Goal: Transaction & Acquisition: Purchase product/service

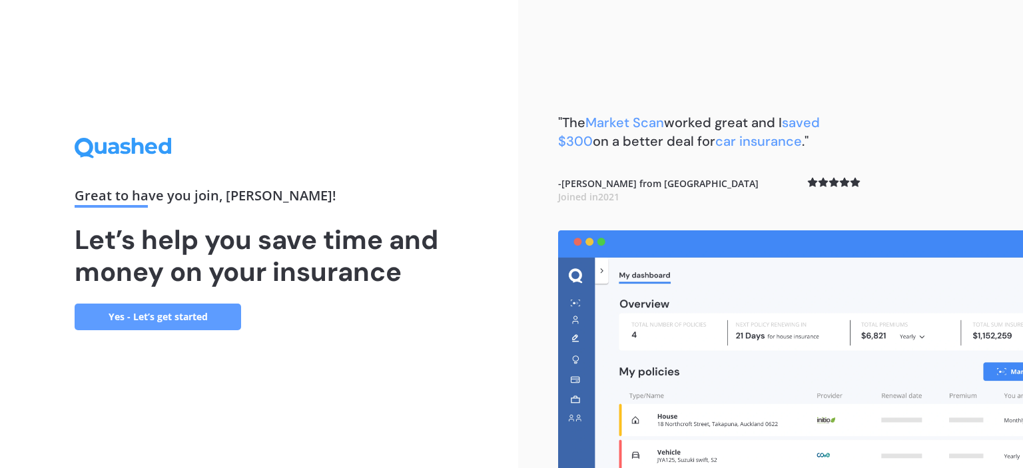
click at [195, 316] on link "Yes - Let’s get started" at bounding box center [158, 317] width 167 height 27
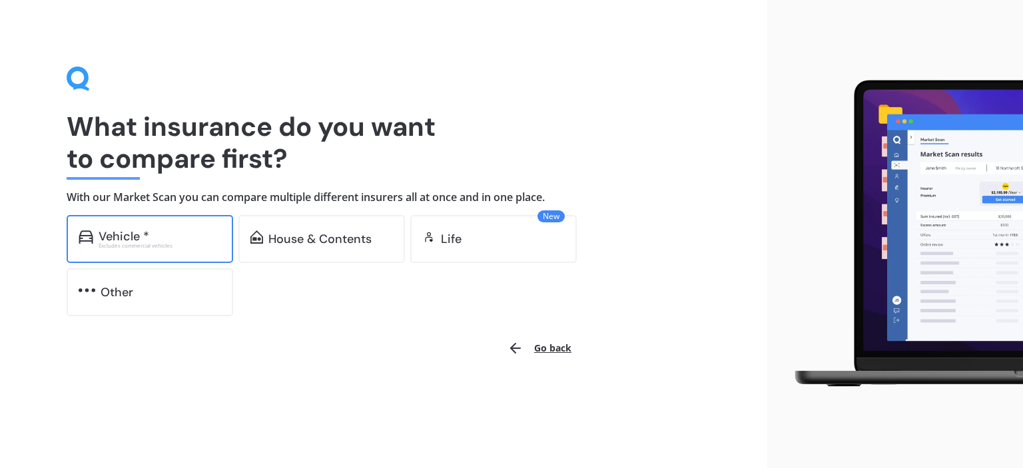
click at [181, 238] on div "Vehicle *" at bounding box center [160, 236] width 123 height 13
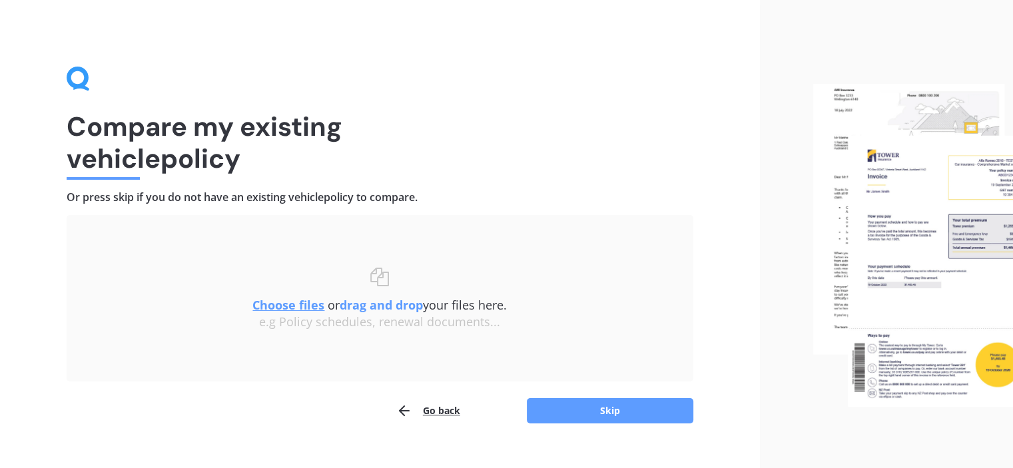
scroll to position [22, 0]
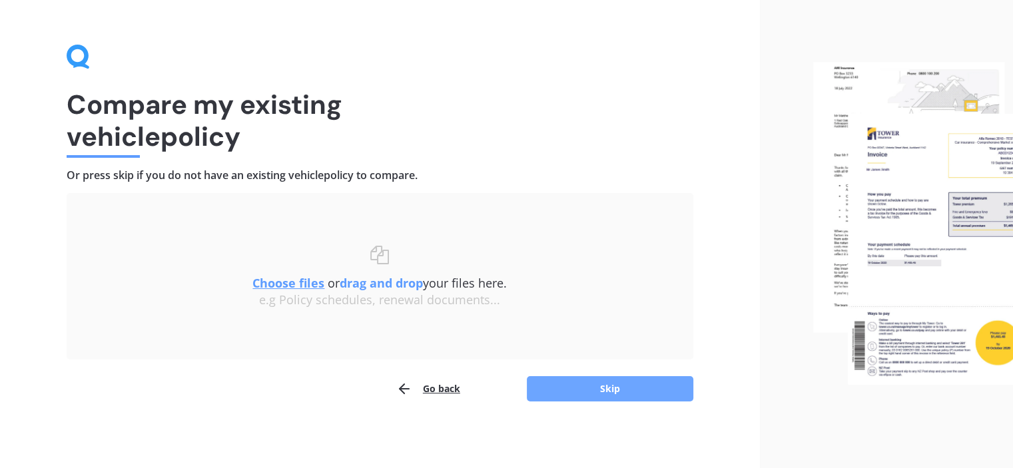
click at [573, 389] on button "Skip" at bounding box center [610, 388] width 167 height 25
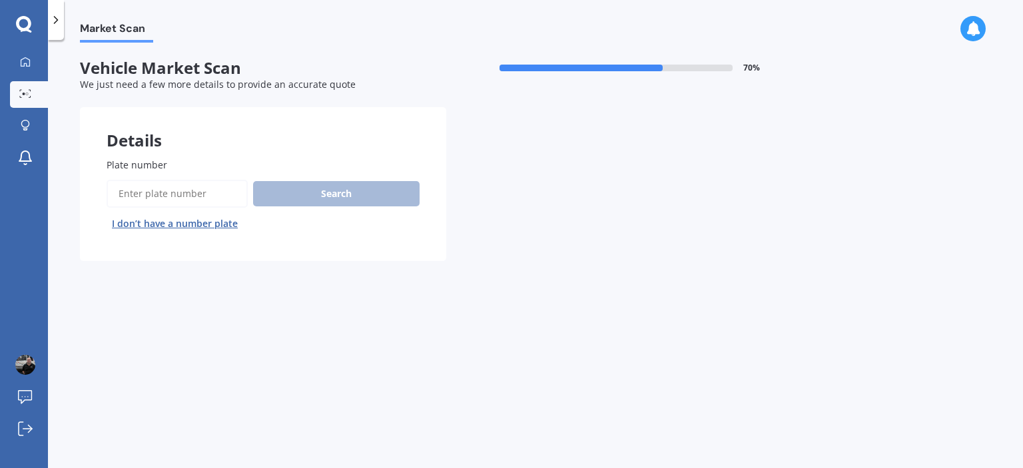
click at [195, 226] on button "I don’t have a number plate" at bounding box center [175, 223] width 137 height 21
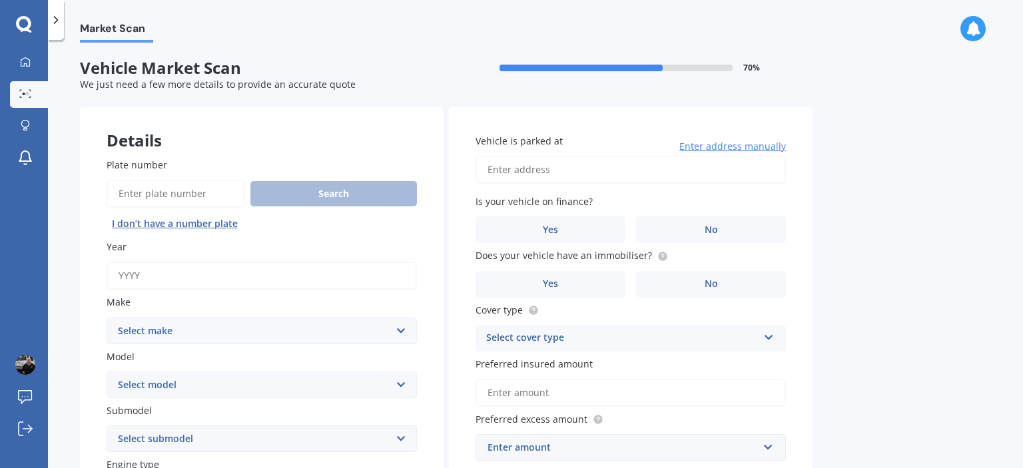
click at [193, 282] on input "Year" at bounding box center [262, 276] width 310 height 28
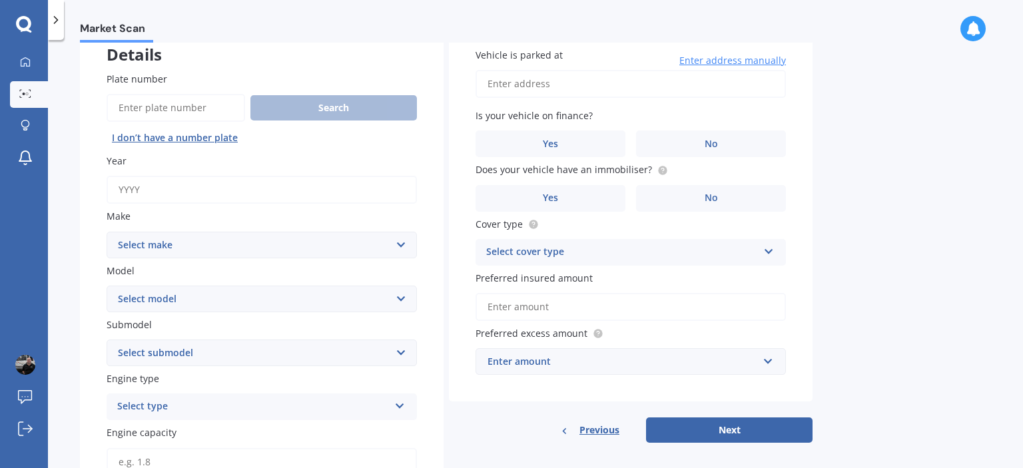
scroll to position [67, 0]
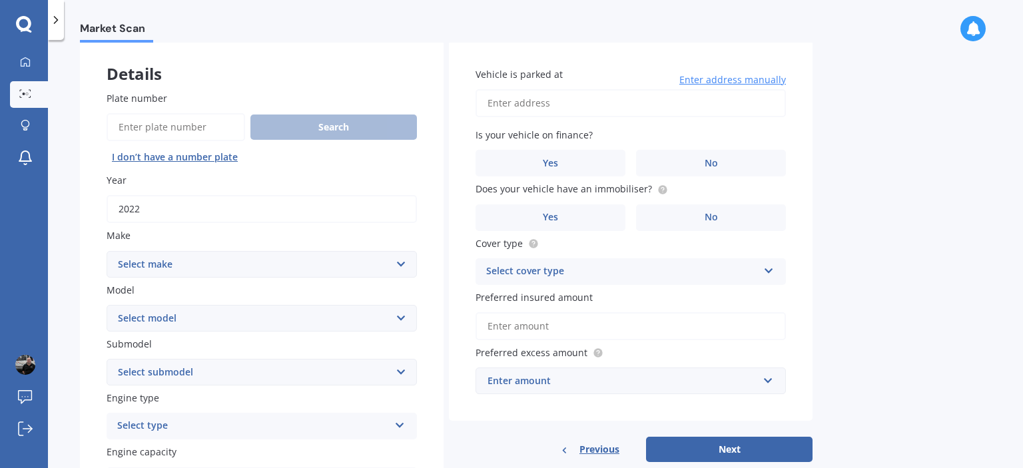
type input "2022"
click at [167, 259] on select "Select make AC ALFA ROMEO ASTON [PERSON_NAME] AUDI AUSTIN BEDFORD Bentley BMW B…" at bounding box center [262, 264] width 310 height 27
select select "NISSAN"
click at [107, 251] on select "Select make AC ALFA ROMEO ASTON [PERSON_NAME] AUDI AUSTIN BEDFORD Bentley BMW B…" at bounding box center [262, 264] width 310 height 27
click at [164, 319] on select "Select model 1200 180SX 200SX 300ZX 350Z 370Z Ad Altima ARIYA Atlas Avenir Basa…" at bounding box center [262, 318] width 310 height 27
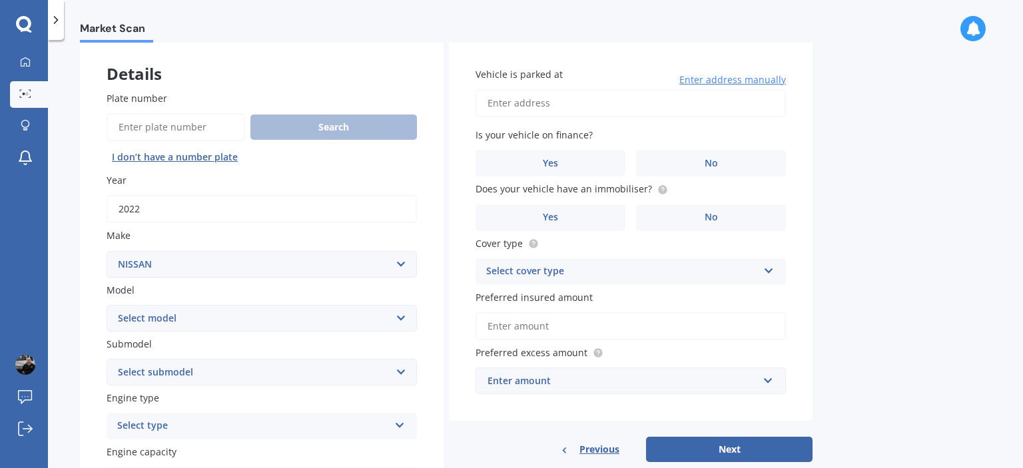
select select "SERENA"
click at [107, 305] on select "Select model 1200 180SX 200SX 300ZX 350Z 370Z Ad Altima ARIYA Atlas Avenir Basa…" at bounding box center [262, 318] width 310 height 27
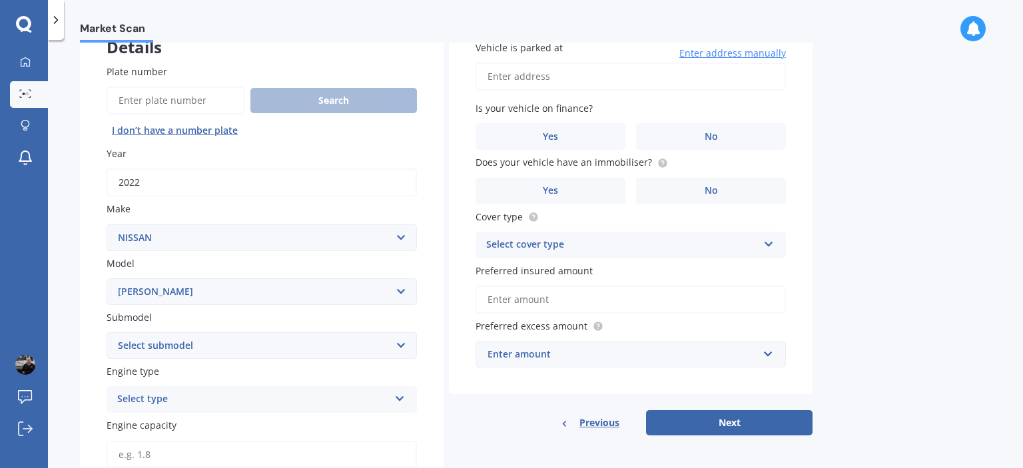
scroll to position [133, 0]
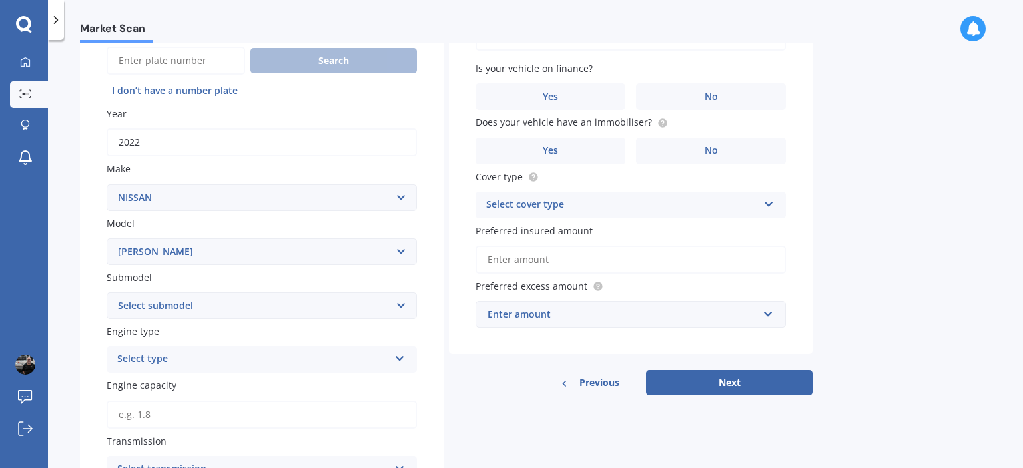
click at [187, 302] on select "Select submodel (All other) Hybrid Petrol Turbo Diesel" at bounding box center [262, 305] width 310 height 27
select select "HYBRID"
click at [107, 292] on select "Select submodel (All other) Hybrid Petrol Turbo Diesel" at bounding box center [262, 305] width 310 height 27
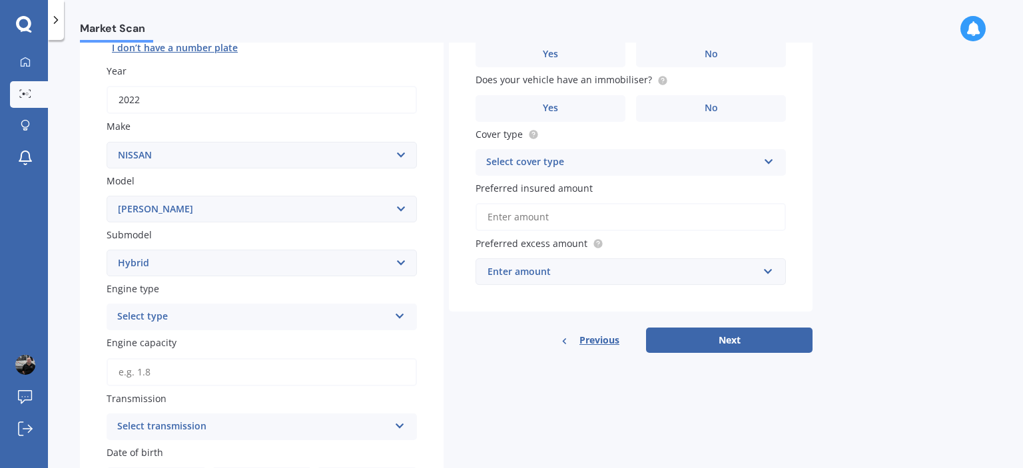
scroll to position [200, 0]
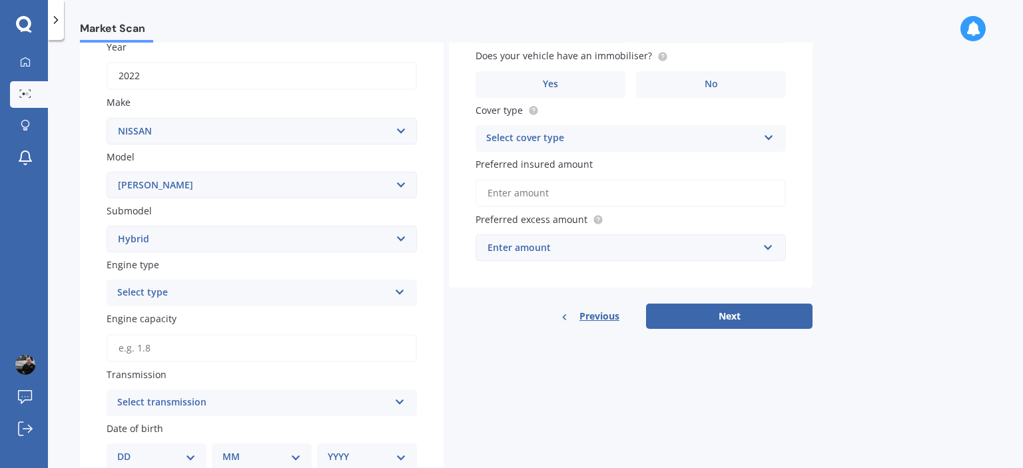
click at [187, 292] on div "Select type" at bounding box center [253, 293] width 272 height 16
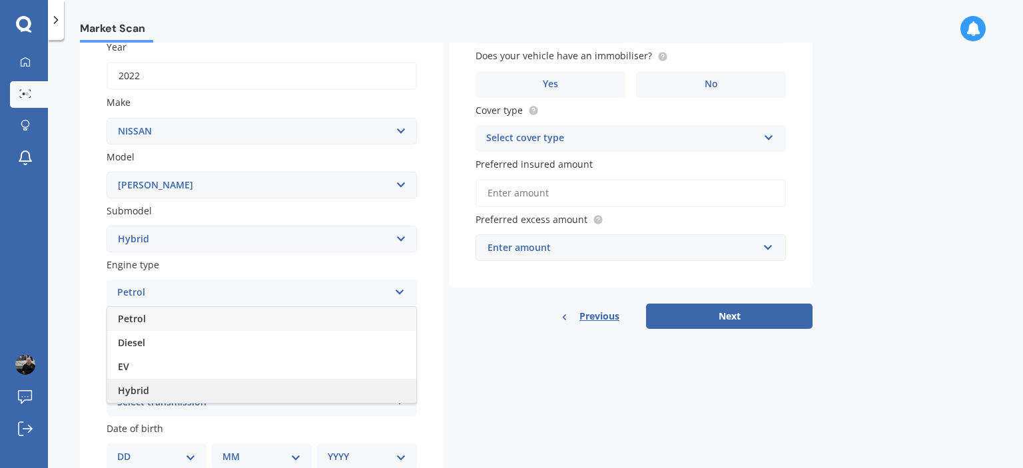
click at [155, 386] on div "Hybrid" at bounding box center [261, 391] width 309 height 24
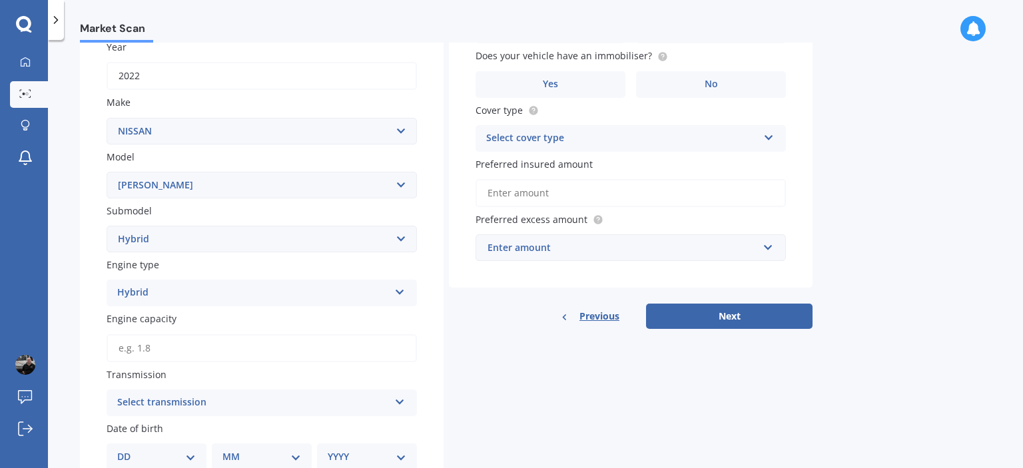
click at [159, 350] on input "Engine capacity" at bounding box center [262, 348] width 310 height 28
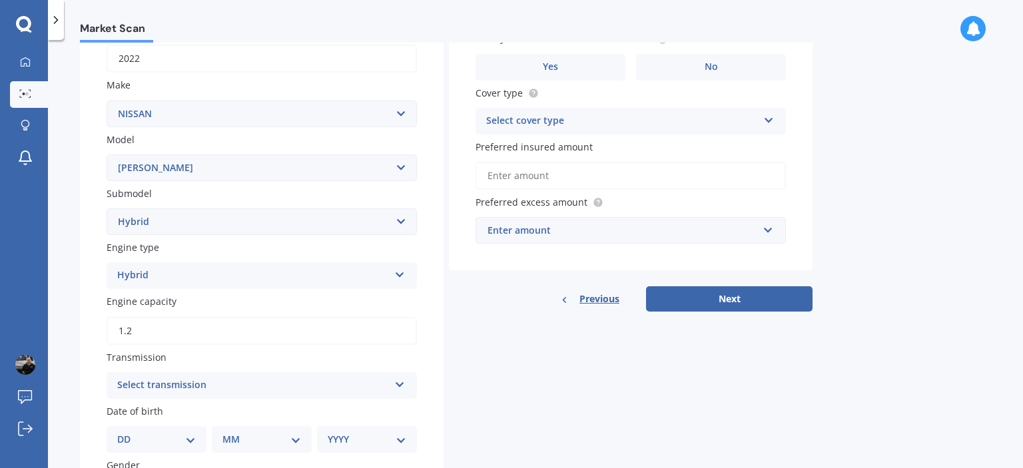
scroll to position [267, 0]
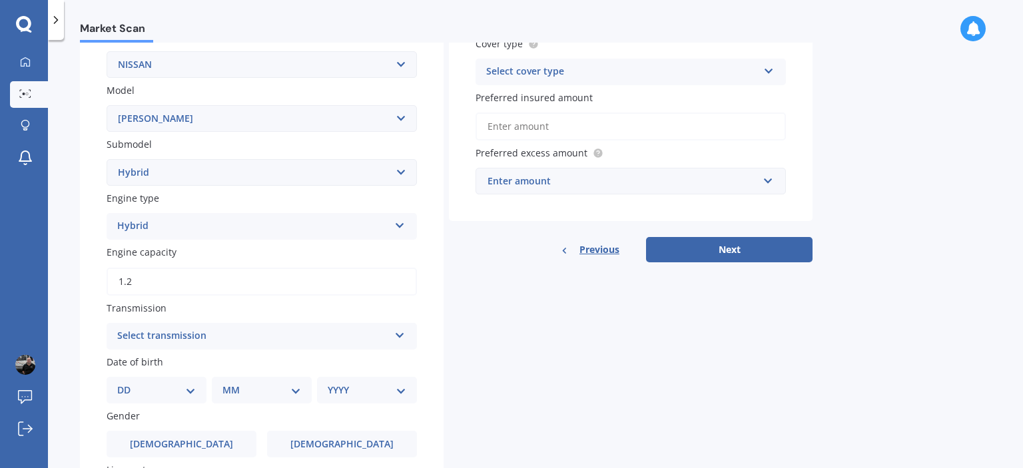
type input "1.2"
click at [181, 338] on div "Select transmission" at bounding box center [253, 336] width 272 height 16
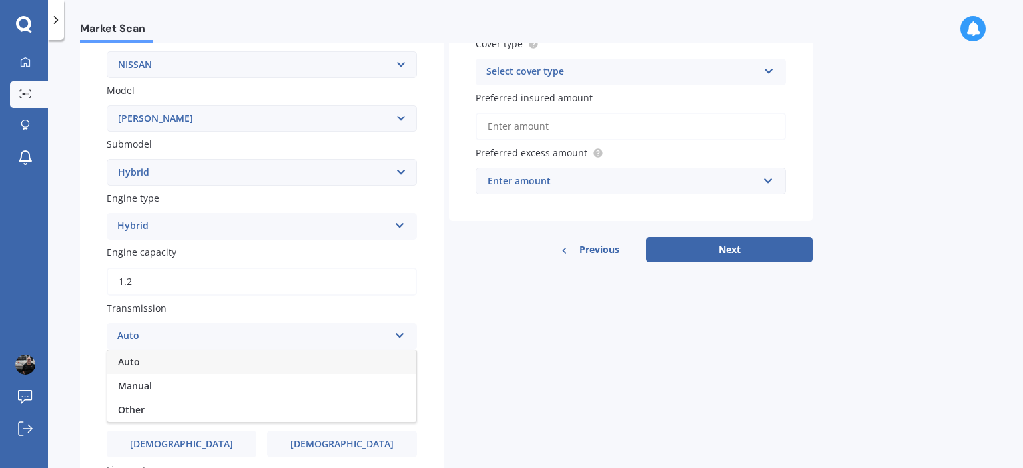
click at [151, 364] on div "Auto" at bounding box center [261, 362] width 309 height 24
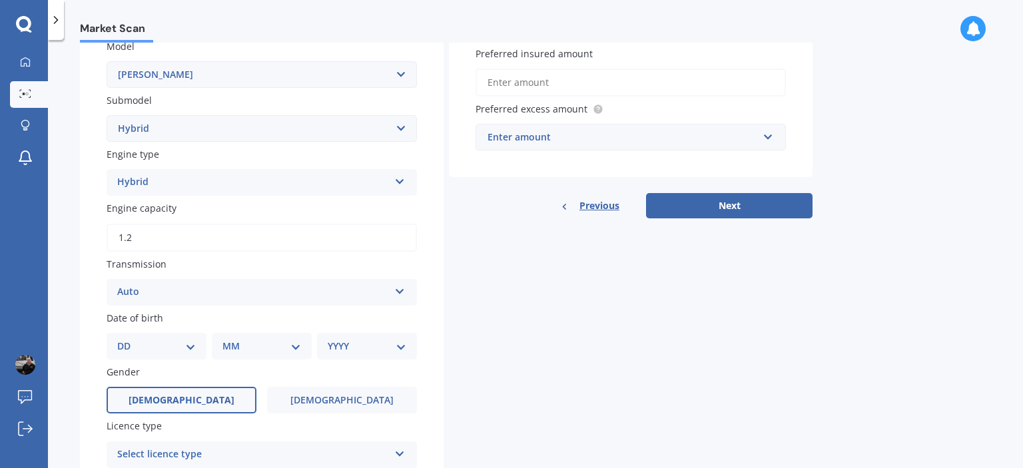
scroll to position [333, 0]
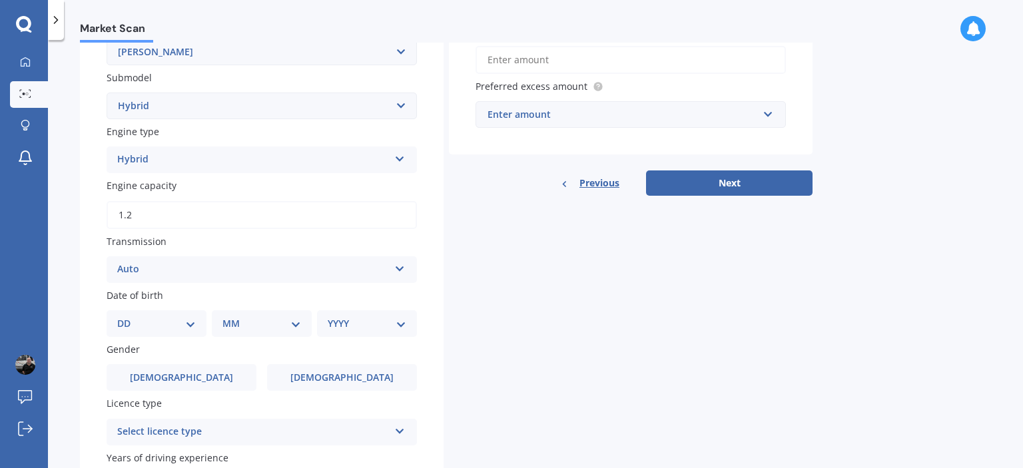
click at [185, 324] on select "DD 01 02 03 04 05 06 07 08 09 10 11 12 13 14 15 16 17 18 19 20 21 22 23 24 25 2…" at bounding box center [156, 323] width 79 height 15
click at [192, 324] on select "DD 01 02 03 04 05 06 07 08 09 10 11 12 13 14 15 16 17 18 19 20 21 22 23 24 25 2…" at bounding box center [156, 323] width 79 height 15
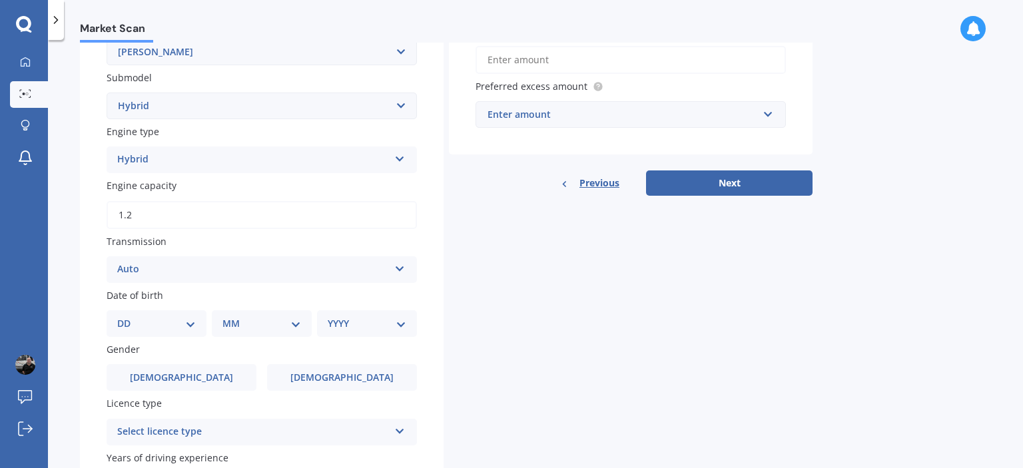
click at [192, 324] on select "DD 01 02 03 04 05 06 07 08 09 10 11 12 13 14 15 16 17 18 19 20 21 22 23 24 25 2…" at bounding box center [156, 323] width 79 height 15
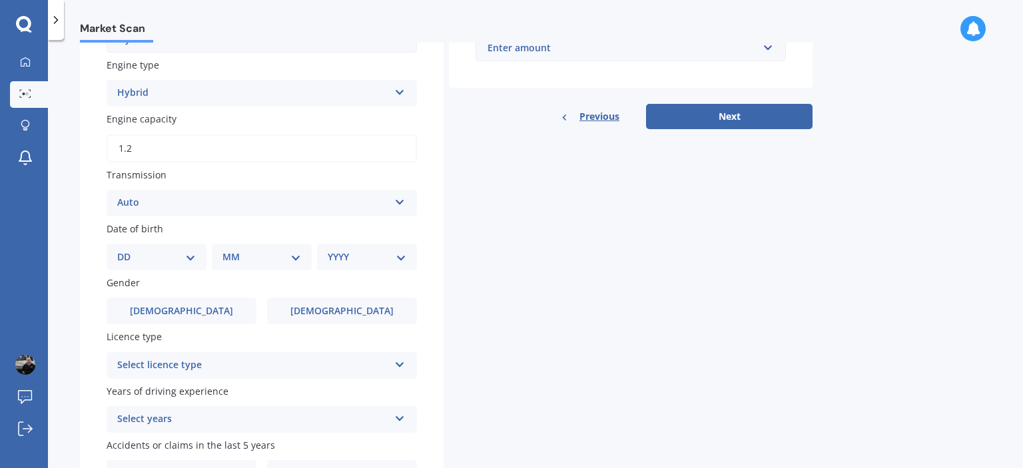
click at [366, 329] on div "Plate number Search I don’t have a number plate Year 2022 Make Select make AC A…" at bounding box center [262, 122] width 364 height 782
click at [342, 318] on label "[DEMOGRAPHIC_DATA]" at bounding box center [342, 311] width 150 height 27
click at [0, 0] on input "[DEMOGRAPHIC_DATA]" at bounding box center [0, 0] width 0 height 0
click at [181, 266] on div "DD 01 02 03 04 05 06 07 08 09 10 11 12 13 14 15 16 17 18 19 20 21 22 23 24 25 2…" at bounding box center [157, 257] width 100 height 27
click at [192, 260] on select "DD 01 02 03 04 05 06 07 08 09 10 11 12 13 14 15 16 17 18 19 20 21 22 23 24 25 2…" at bounding box center [156, 257] width 79 height 15
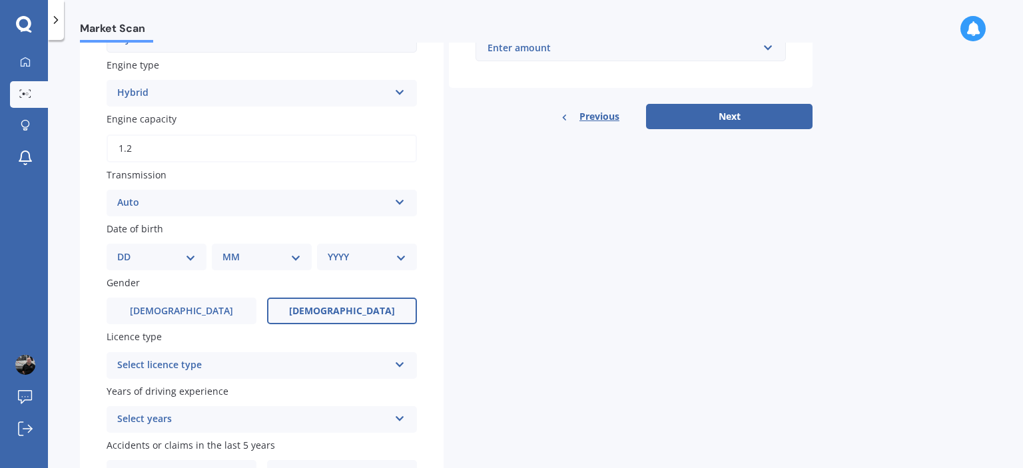
select select "05"
click at [128, 250] on select "DD 01 02 03 04 05 06 07 08 09 10 11 12 13 14 15 16 17 18 19 20 21 22 23 24 25 2…" at bounding box center [156, 257] width 79 height 15
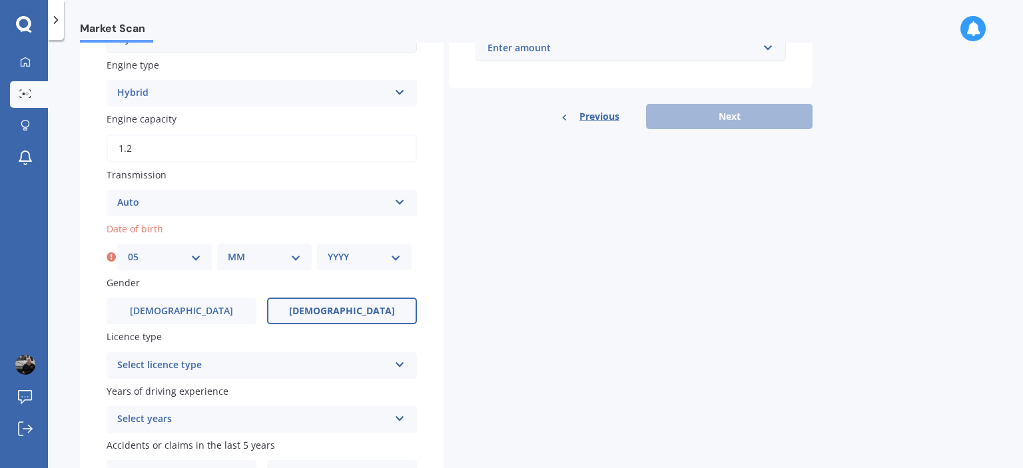
click at [255, 255] on select "MM 01 02 03 04 05 06 07 08 09 10 11 12" at bounding box center [264, 257] width 73 height 15
select select "04"
click at [228, 250] on select "MM 01 02 03 04 05 06 07 08 09 10 11 12" at bounding box center [264, 257] width 73 height 15
click at [195, 259] on select "DD 01 02 03 04 05 06 07 08 09 10 11 12 13 14 15 16 17 18 19 20 21 22 23 24 25 2…" at bounding box center [164, 257] width 73 height 15
drag, startPoint x: 195, startPoint y: 259, endPoint x: 227, endPoint y: 264, distance: 31.7
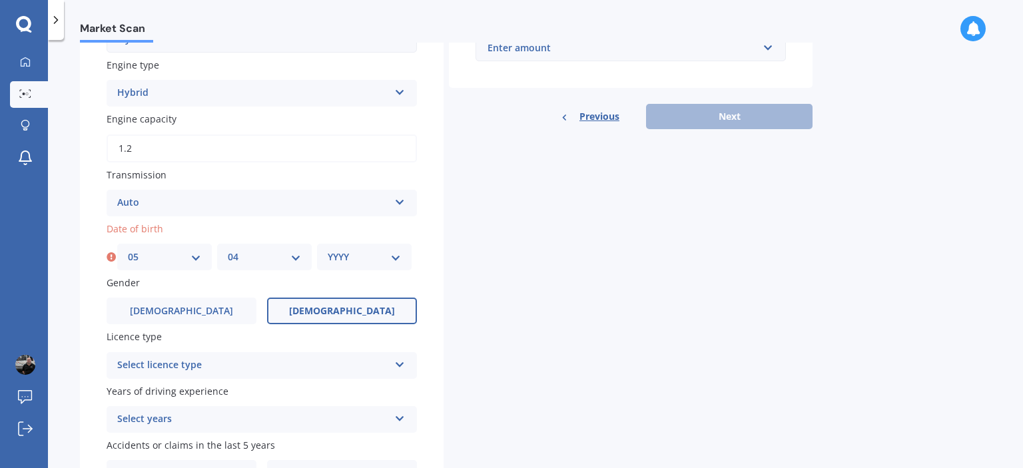
click at [196, 259] on select "DD 01 02 03 04 05 06 07 08 09 10 11 12 13 14 15 16 17 18 19 20 21 22 23 24 25 2…" at bounding box center [164, 257] width 73 height 15
click at [353, 266] on div "YYYY 2025 2024 2023 2022 2021 2020 2019 2018 2017 2016 2015 2014 2013 2012 2011…" at bounding box center [364, 257] width 95 height 27
click at [355, 253] on select "YYYY 2025 2024 2023 2022 2021 2020 2019 2018 2017 2016 2015 2014 2013 2012 2011…" at bounding box center [364, 257] width 73 height 15
select select "1992"
click at [328, 250] on select "YYYY 2025 2024 2023 2022 2021 2020 2019 2018 2017 2016 2015 2014 2013 2012 2011…" at bounding box center [364, 257] width 73 height 15
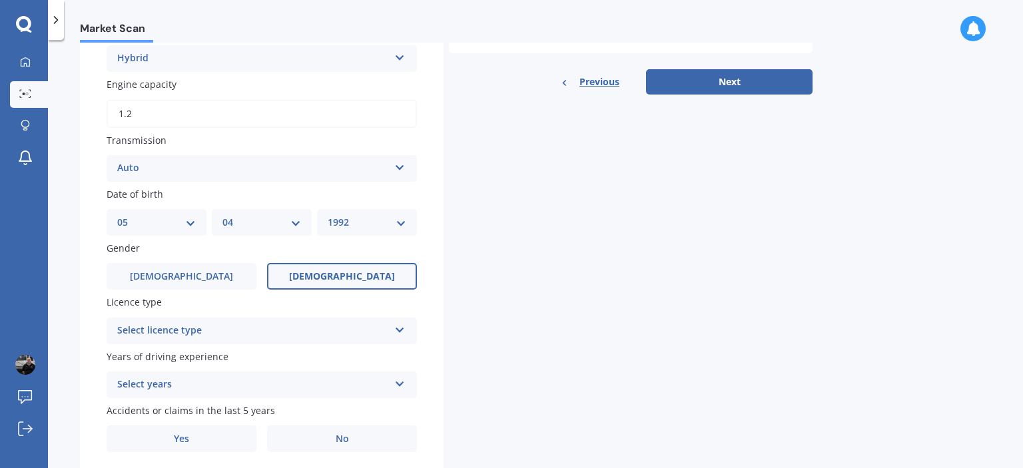
scroll to position [466, 0]
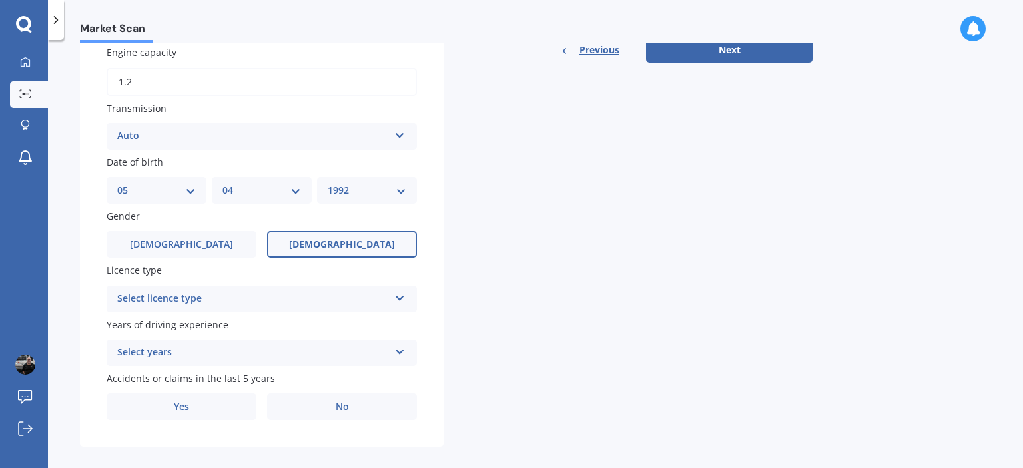
click at [219, 297] on div "Select licence type" at bounding box center [253, 299] width 272 height 16
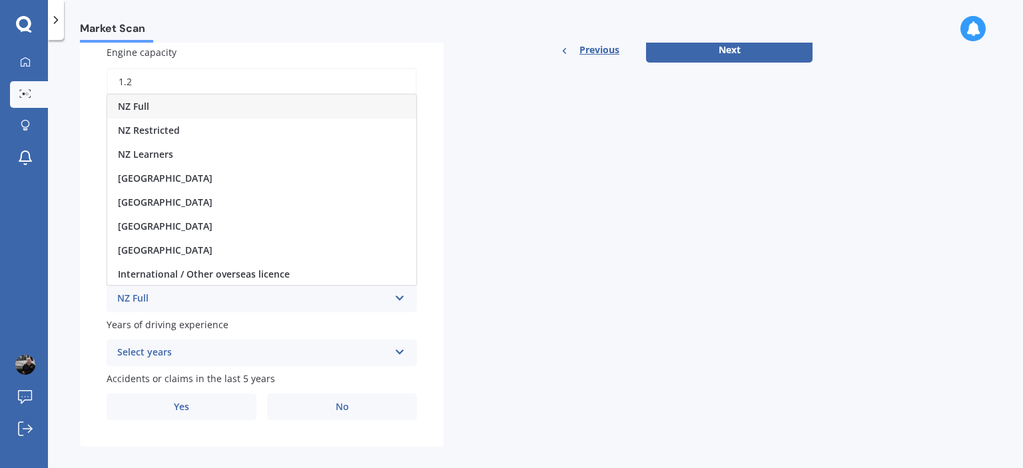
click at [163, 105] on div "NZ Full" at bounding box center [261, 107] width 309 height 24
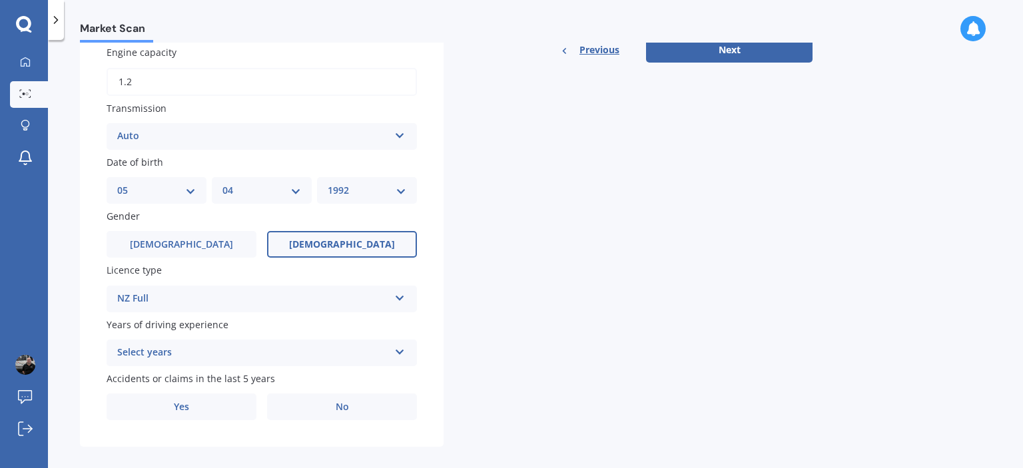
scroll to position [480, 0]
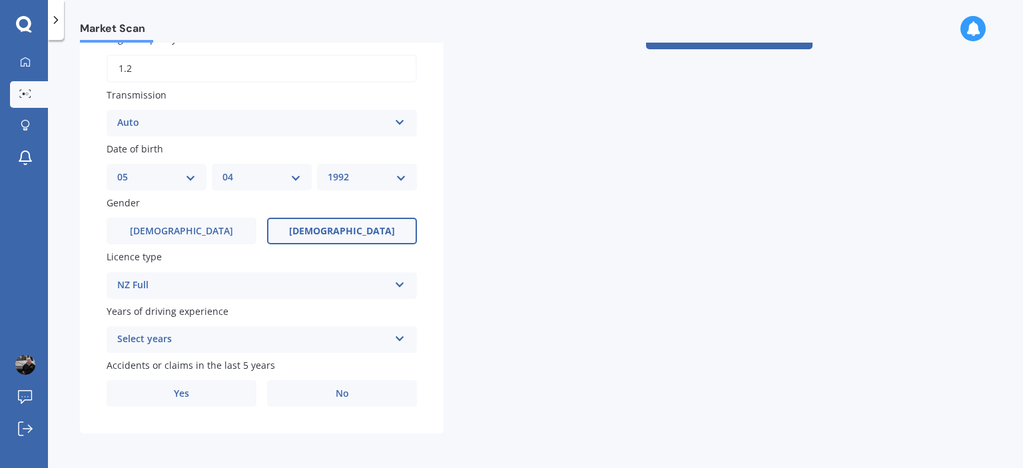
click at [157, 334] on div "Select years" at bounding box center [253, 340] width 272 height 16
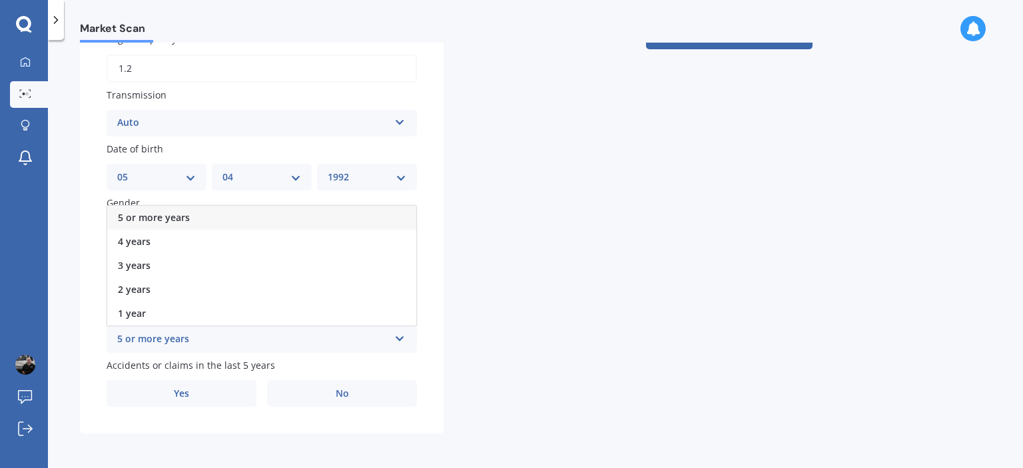
click at [179, 208] on div "5 or more years" at bounding box center [261, 218] width 309 height 24
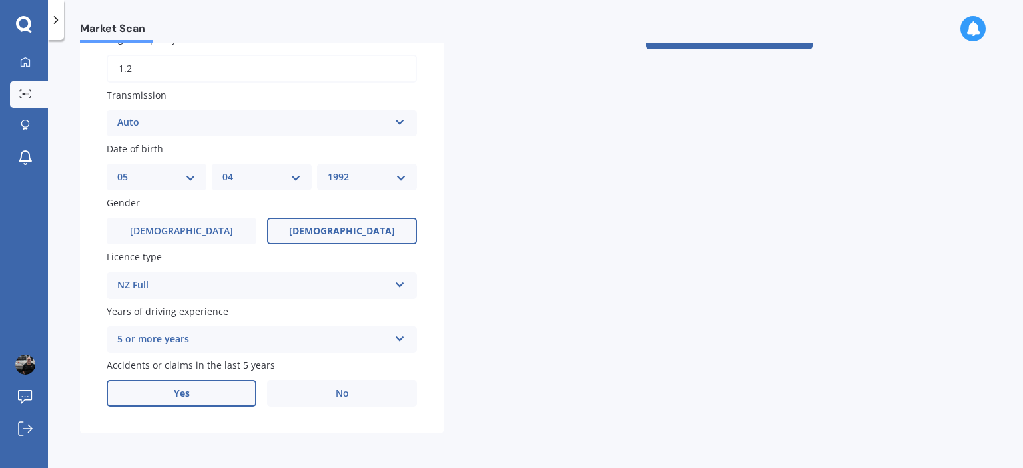
click at [217, 392] on label "Yes" at bounding box center [182, 393] width 150 height 27
click at [0, 0] on input "Yes" at bounding box center [0, 0] width 0 height 0
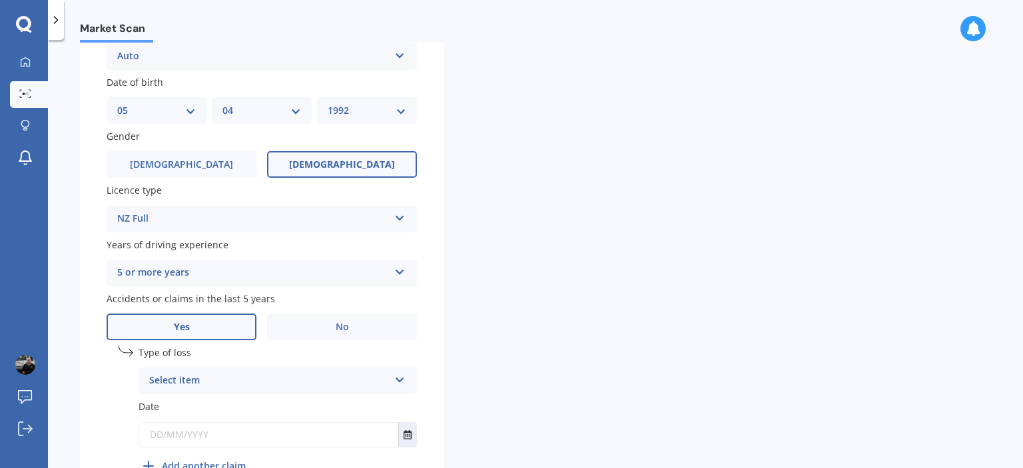
click at [227, 374] on div "Select item" at bounding box center [269, 381] width 240 height 16
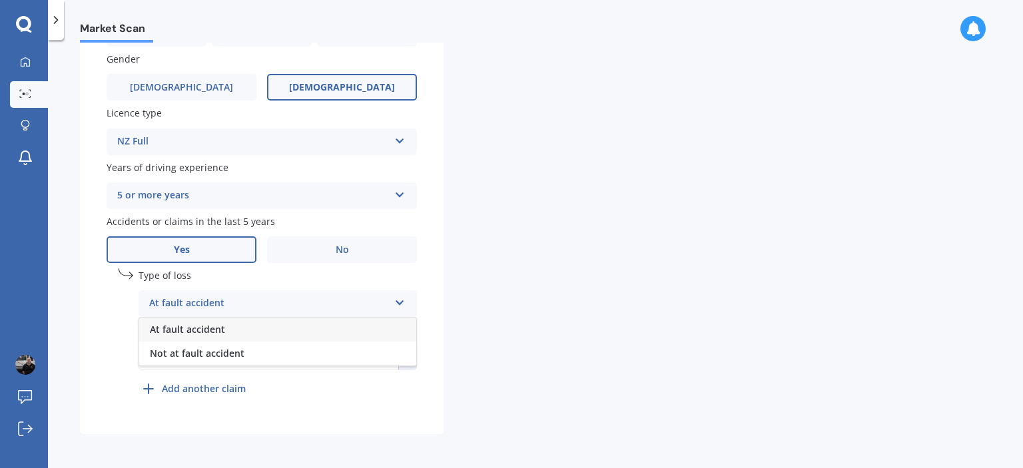
click at [211, 326] on span "At fault accident" at bounding box center [187, 329] width 75 height 13
click at [205, 300] on div "At fault accident" at bounding box center [269, 304] width 240 height 16
click at [211, 326] on span "At fault accident" at bounding box center [187, 329] width 75 height 13
click at [187, 355] on input "text" at bounding box center [268, 358] width 259 height 24
click at [183, 359] on input "text" at bounding box center [268, 358] width 259 height 24
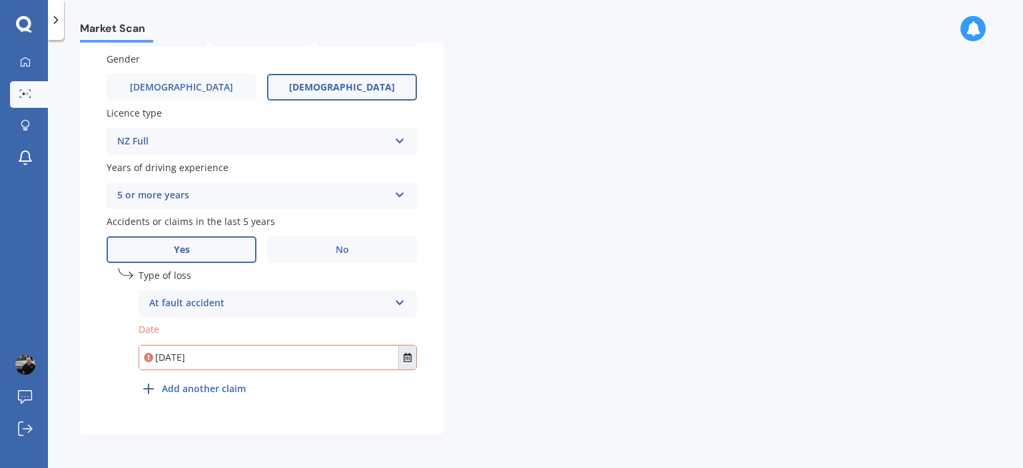
click at [404, 358] on icon "Select date" at bounding box center [408, 357] width 8 height 9
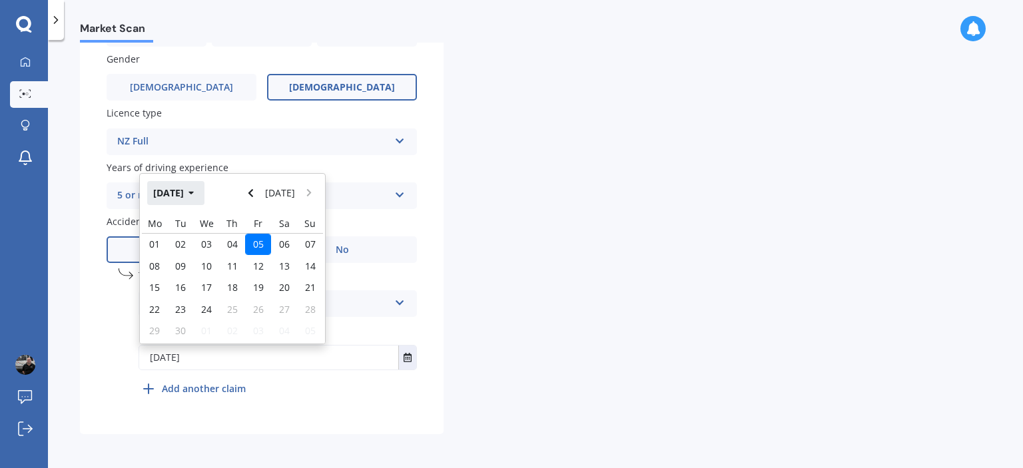
click at [189, 189] on button "[DATE]" at bounding box center [175, 193] width 57 height 24
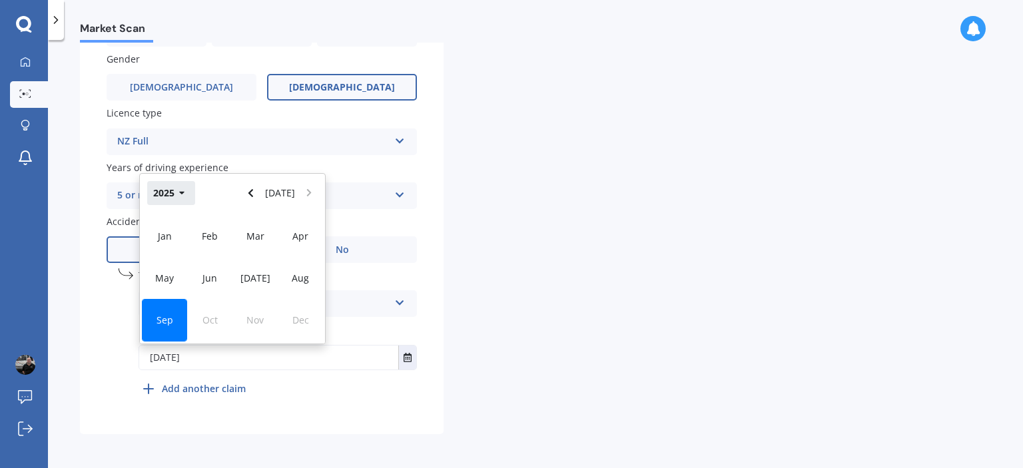
click at [185, 189] on button "2025" at bounding box center [171, 193] width 48 height 24
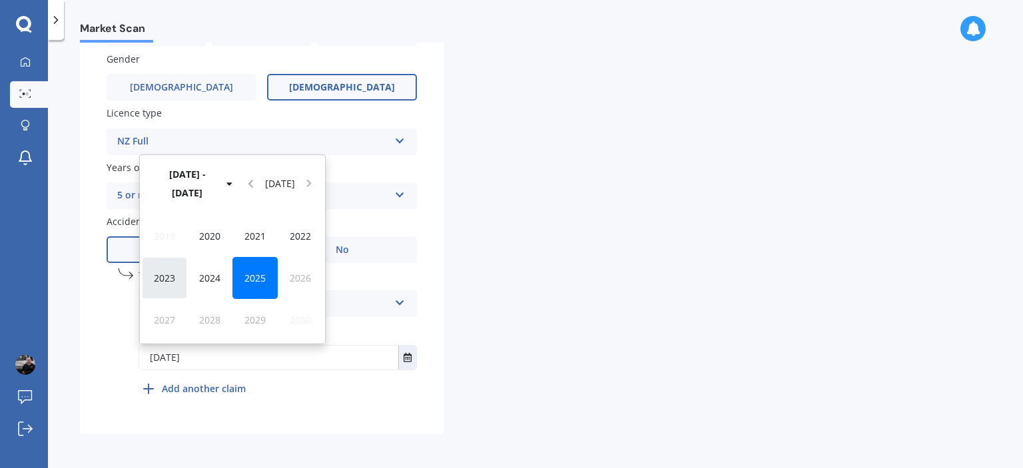
click at [173, 281] on span "2023" at bounding box center [164, 278] width 21 height 13
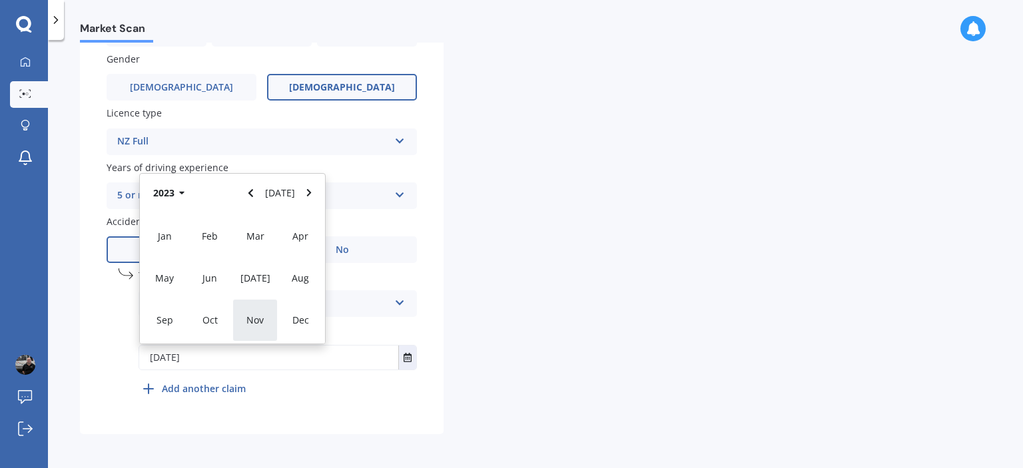
click at [256, 318] on span "Nov" at bounding box center [255, 320] width 17 height 13
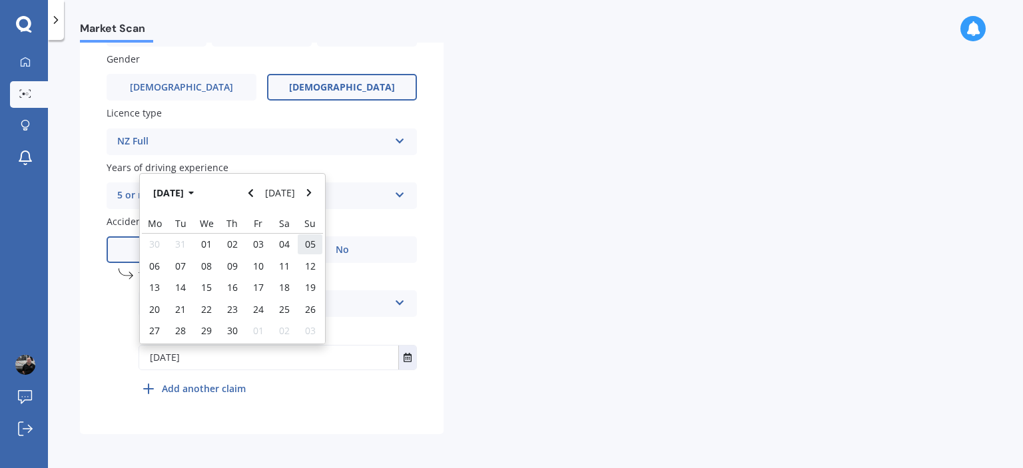
click at [310, 250] on span "05" at bounding box center [310, 244] width 11 height 13
type input "[DATE]"
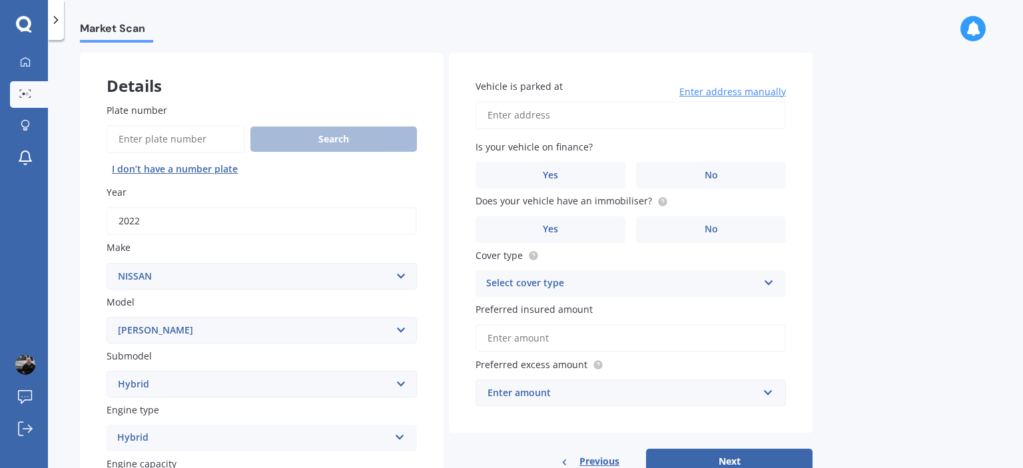
scroll to position [24, 0]
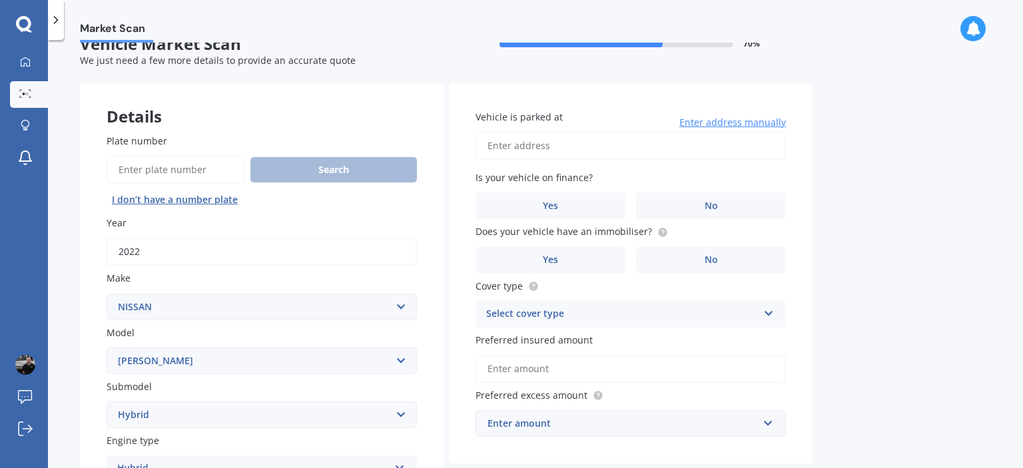
click at [498, 142] on input "Vehicle is parked at" at bounding box center [631, 146] width 310 height 28
type input "1/99 Panama Road Mount WellingtonAuckland 1062"
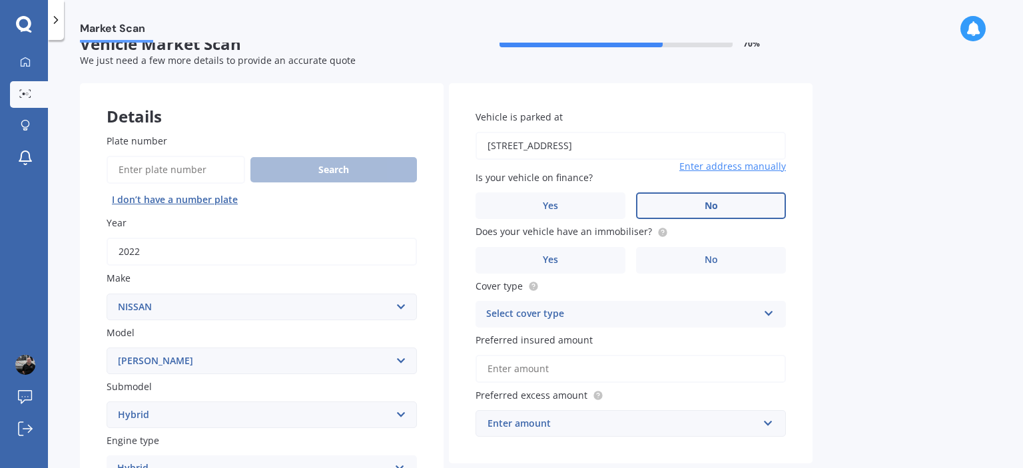
drag, startPoint x: 692, startPoint y: 205, endPoint x: 684, endPoint y: 205, distance: 7.3
click at [691, 205] on label "No" at bounding box center [711, 206] width 150 height 27
click at [0, 0] on input "No" at bounding box center [0, 0] width 0 height 0
click at [586, 263] on label "Yes" at bounding box center [551, 260] width 150 height 27
click at [0, 0] on input "Yes" at bounding box center [0, 0] width 0 height 0
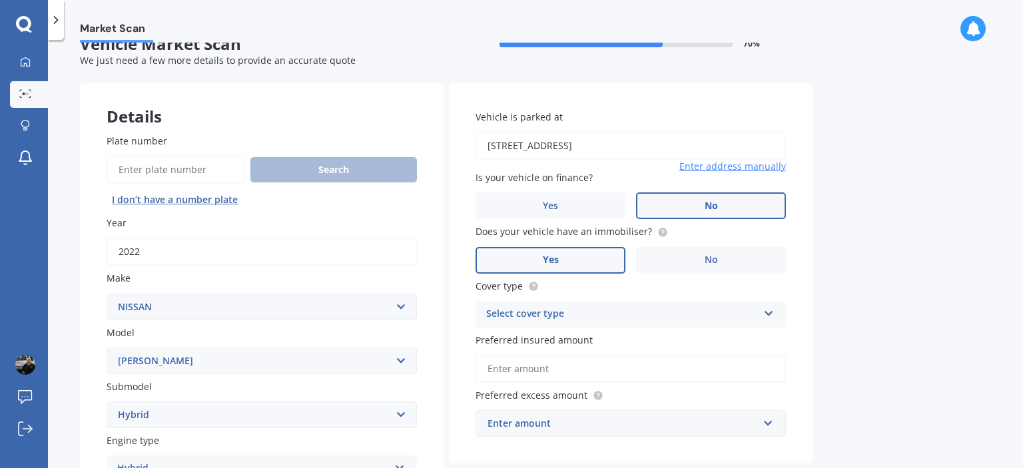
click at [576, 307] on div "Select cover type" at bounding box center [622, 314] width 272 height 16
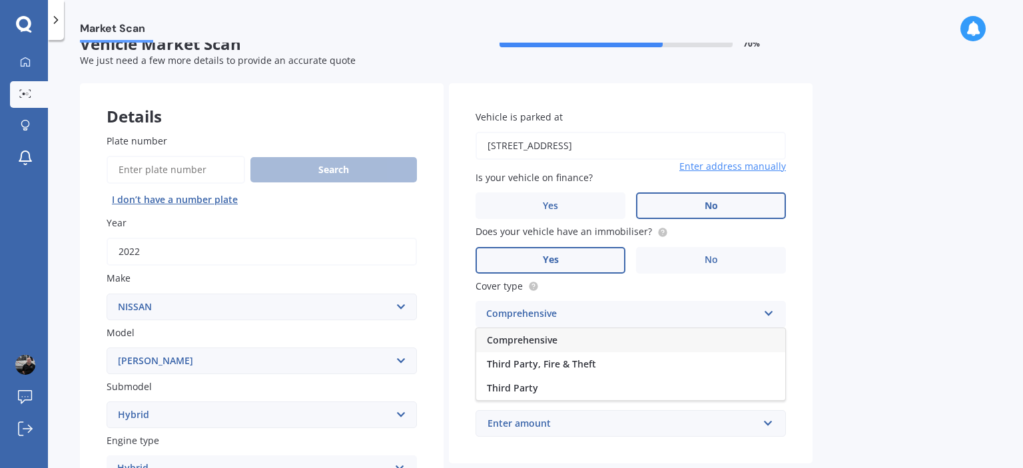
click at [548, 336] on span "Comprehensive" at bounding box center [522, 340] width 71 height 13
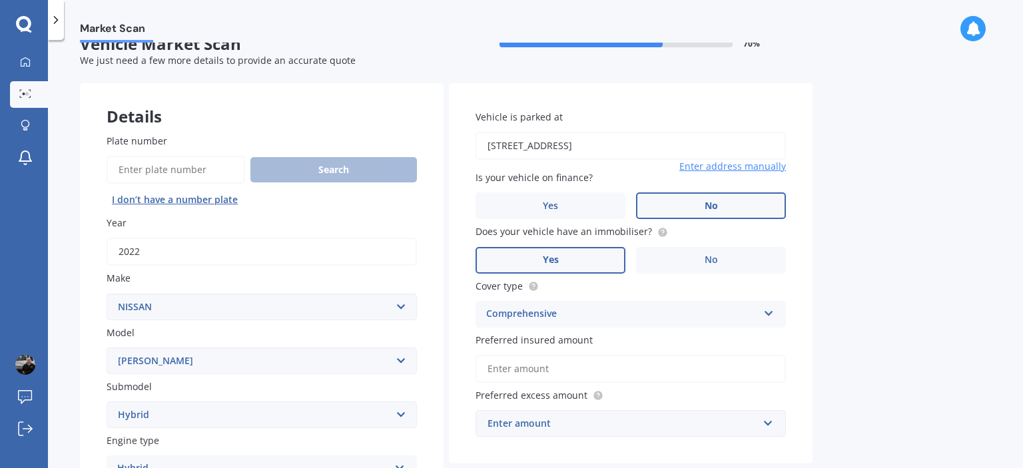
scroll to position [91, 0]
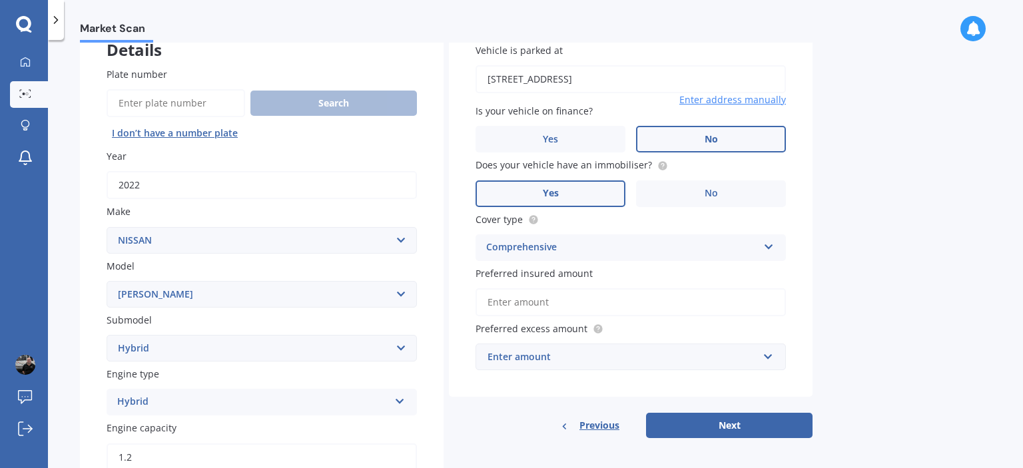
click at [552, 351] on div "Enter amount" at bounding box center [623, 357] width 271 height 15
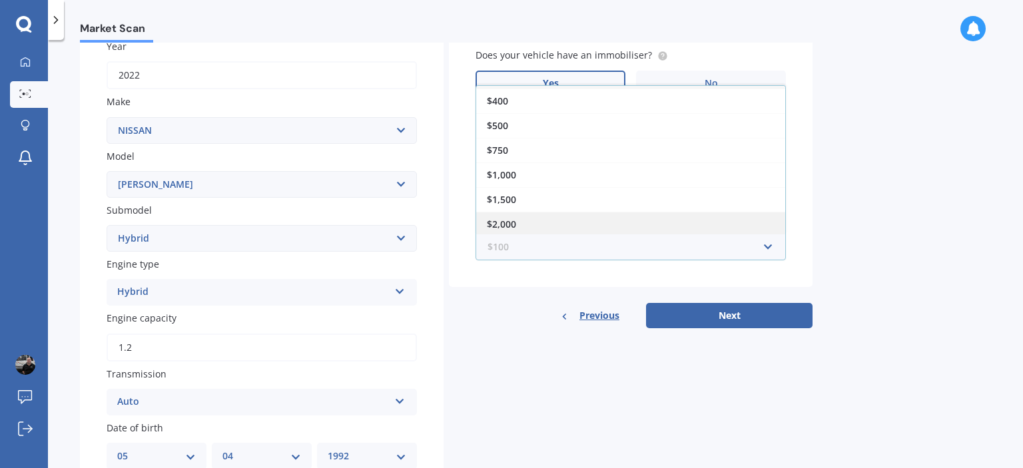
scroll to position [224, 0]
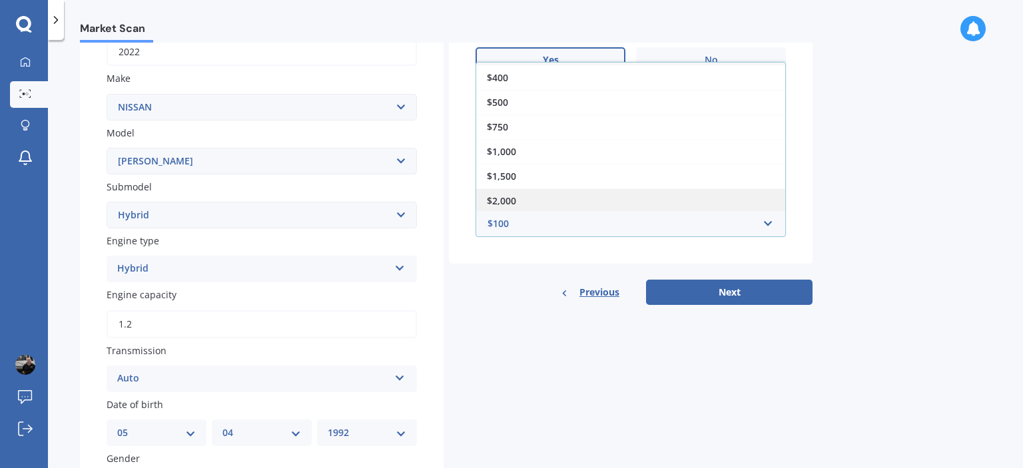
click at [520, 207] on div "$2,000" at bounding box center [630, 201] width 309 height 25
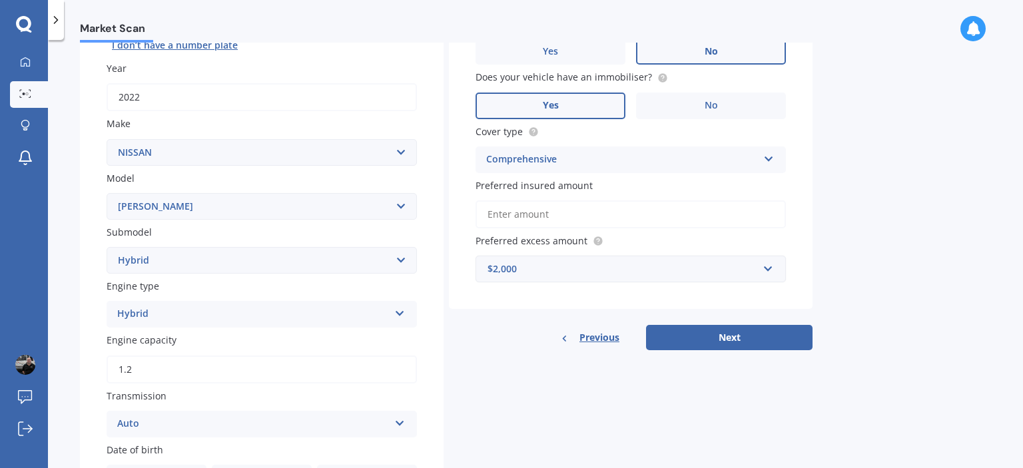
scroll to position [157, 0]
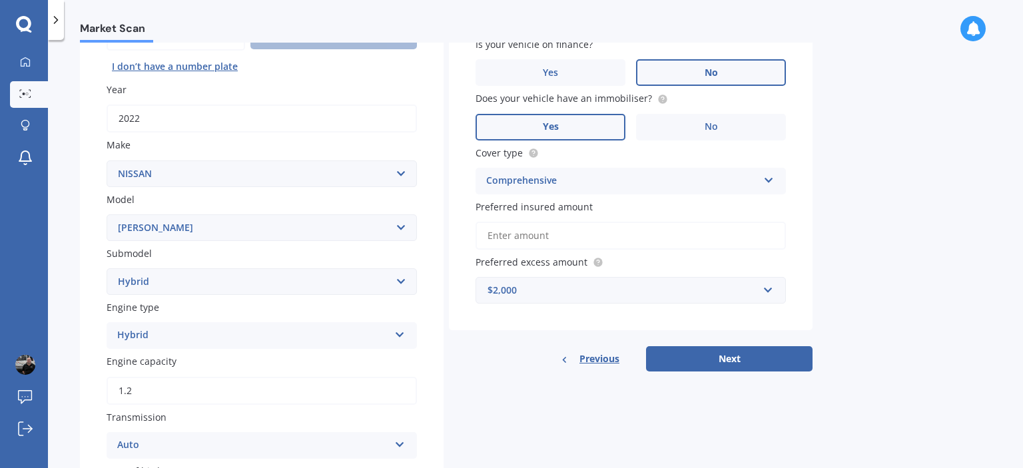
click at [546, 236] on input "Preferred insured amount" at bounding box center [631, 236] width 310 height 28
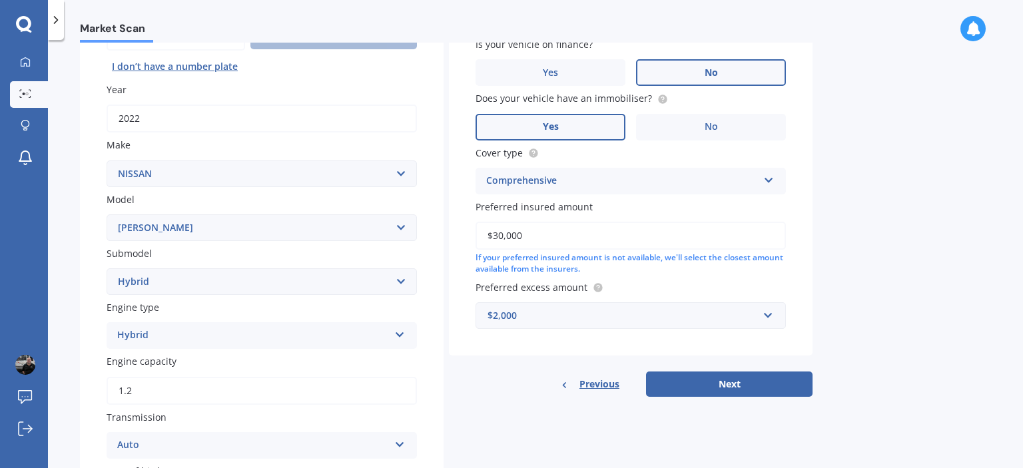
type input "$30,000"
click at [489, 378] on div "Previous Next" at bounding box center [631, 384] width 364 height 25
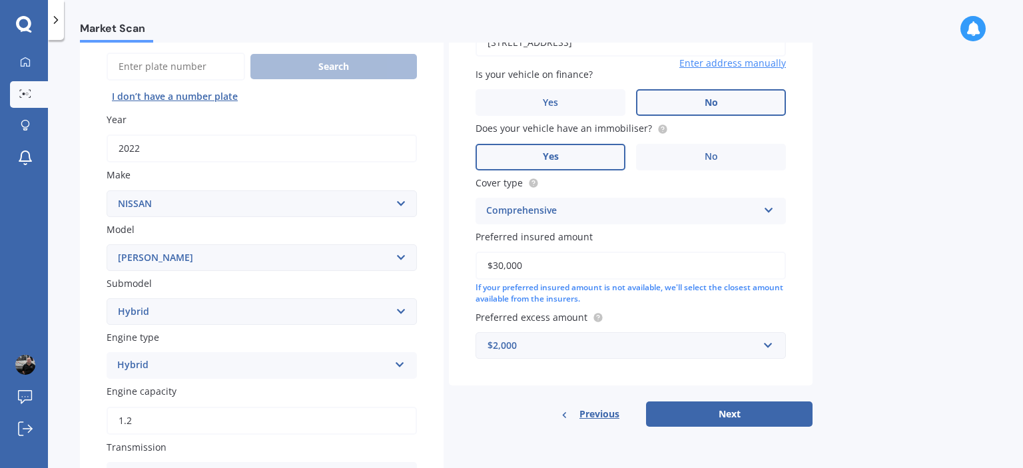
scroll to position [133, 0]
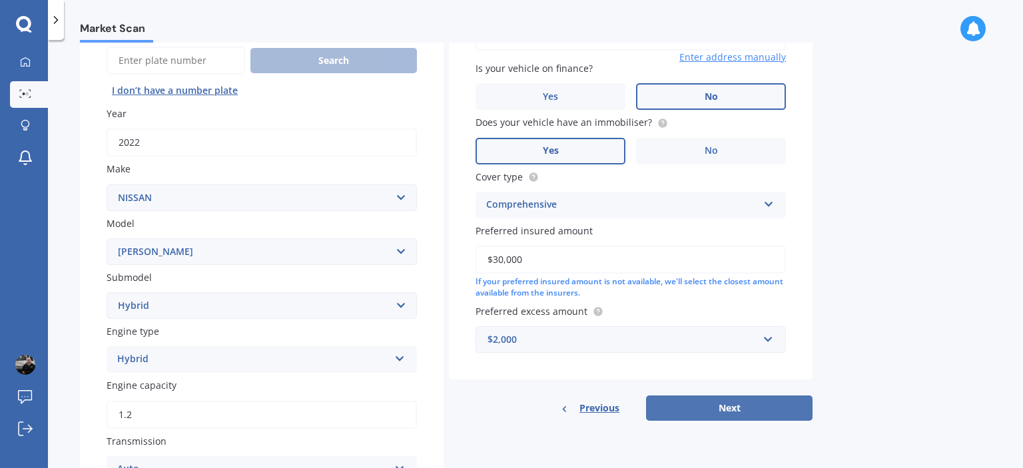
click at [761, 414] on button "Next" at bounding box center [729, 408] width 167 height 25
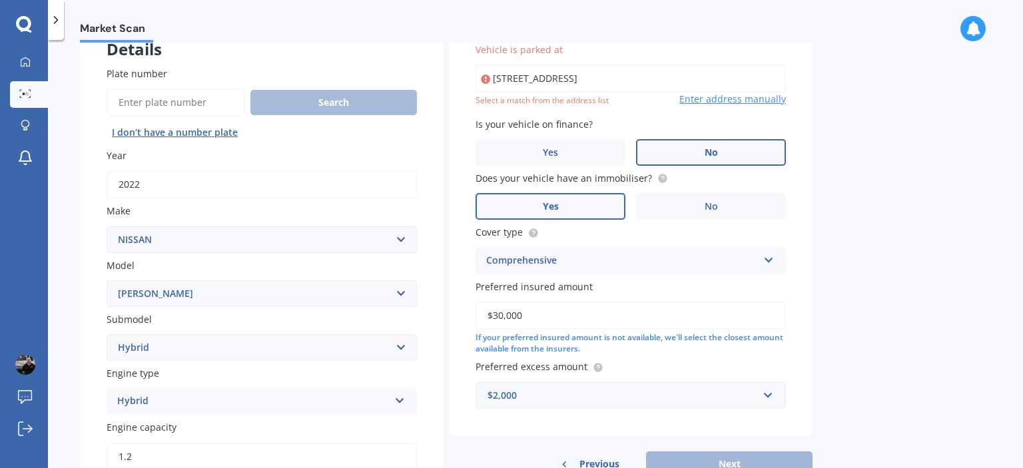
scroll to position [91, 0]
click at [737, 71] on input "1/99 Panama Road Mount WellingtonAuckland 1062" at bounding box center [631, 79] width 310 height 28
click at [509, 77] on input "1/99 Panama Road Mount WellingtonAuckland 1062" at bounding box center [631, 79] width 310 height 28
click at [496, 75] on input "1/99 Panama Road Mount WellingtonAuckland 1062" at bounding box center [631, 79] width 310 height 28
drag, startPoint x: 744, startPoint y: 73, endPoint x: 736, endPoint y: 75, distance: 8.1
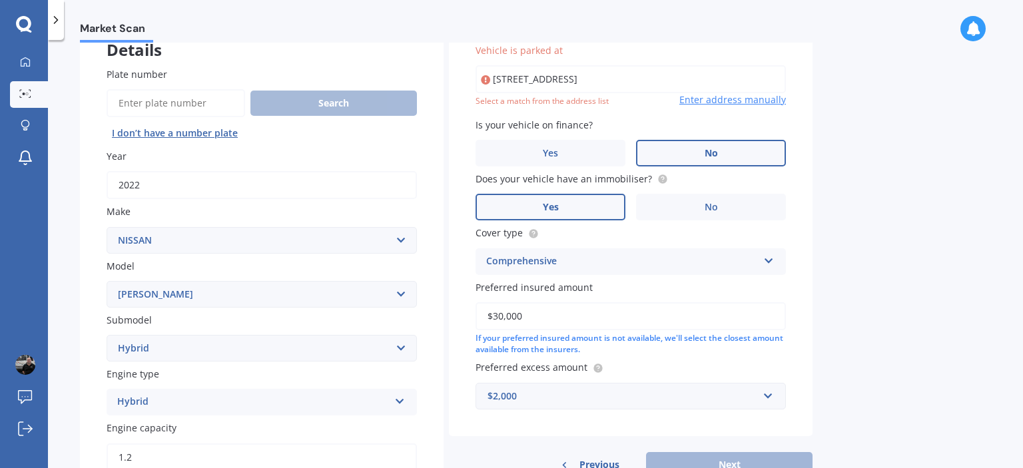
click at [743, 73] on input "1/99 Panama Road Mount WellingtonAuckland 1062" at bounding box center [631, 79] width 310 height 28
type input "[STREET_ADDRESS]"
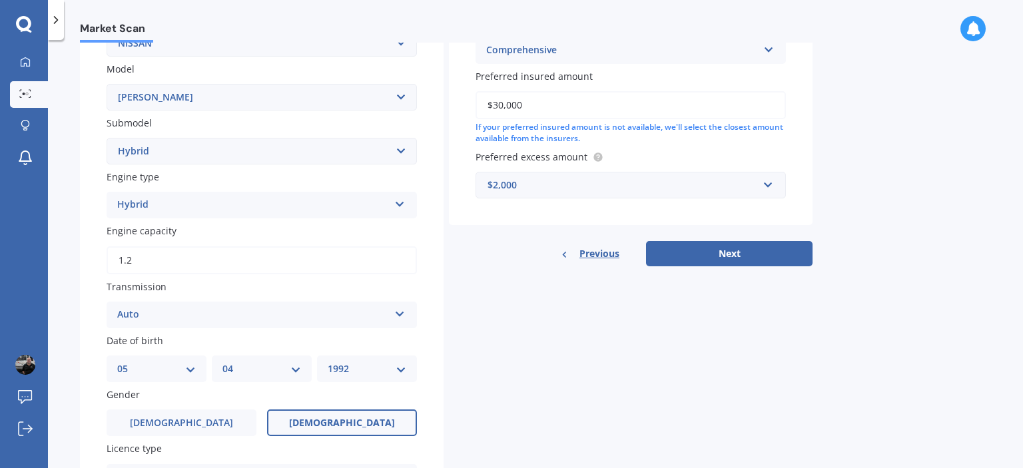
scroll to position [290, 0]
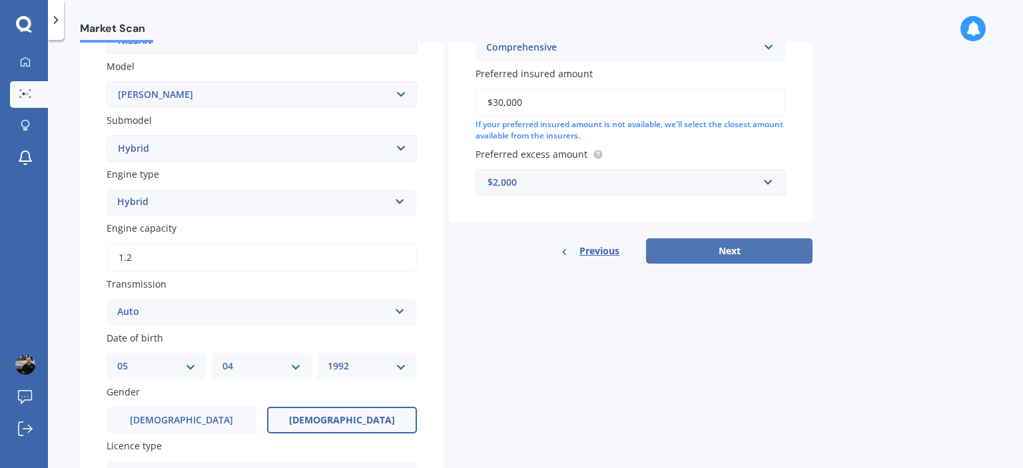
click at [688, 245] on button "Next" at bounding box center [729, 251] width 167 height 25
select select "05"
select select "04"
select select "1992"
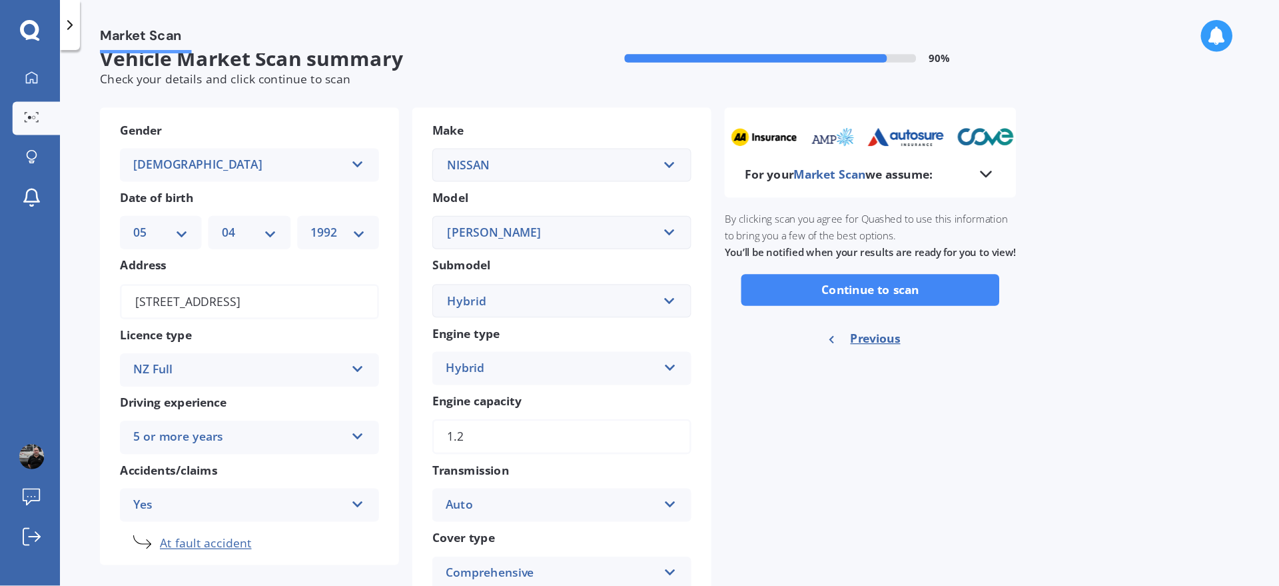
scroll to position [0, 0]
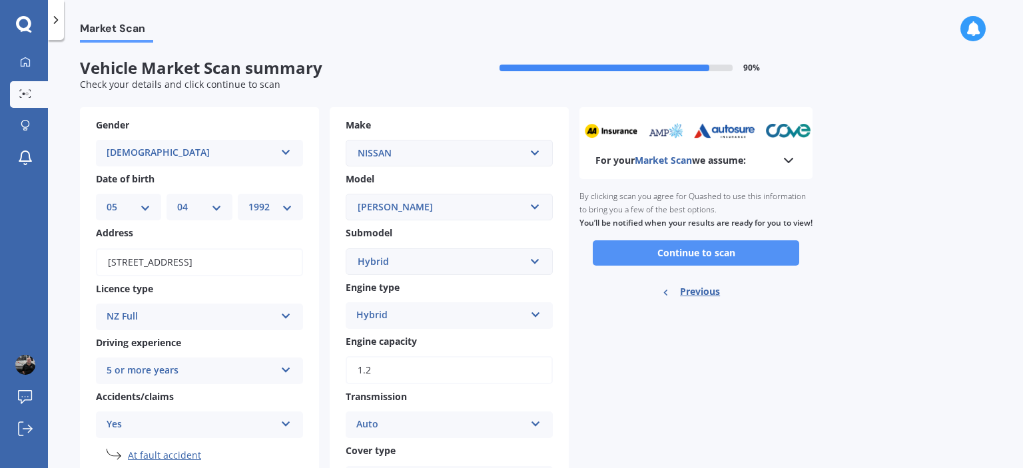
click at [641, 266] on button "Continue to scan" at bounding box center [696, 253] width 207 height 25
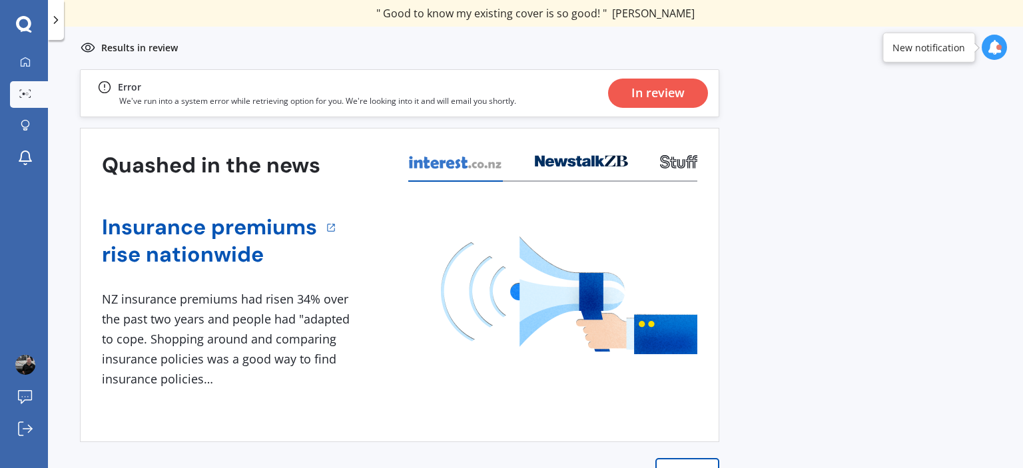
click at [815, 246] on div "Previous 80,000+ Kiwis have signed up to shop and save on insurance with us " H…" at bounding box center [535, 303] width 975 height 468
click at [851, 253] on div "Previous 80,000+ Kiwis have signed up to shop and save on insurance with us " H…" at bounding box center [535, 303] width 975 height 468
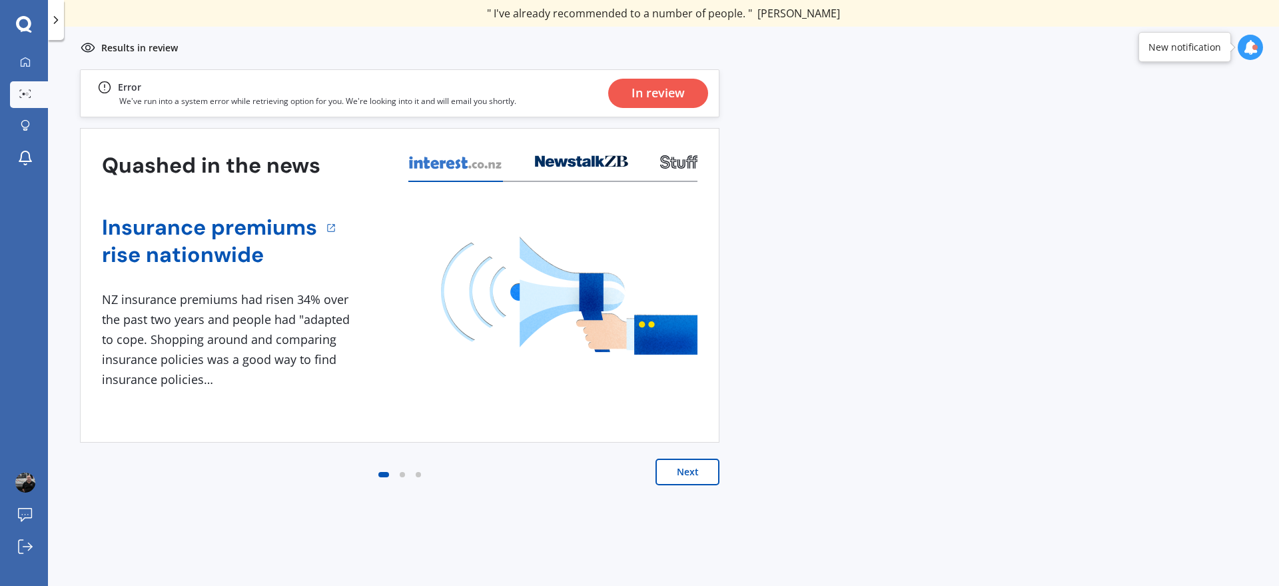
click at [691, 468] on button "Next" at bounding box center [688, 471] width 64 height 27
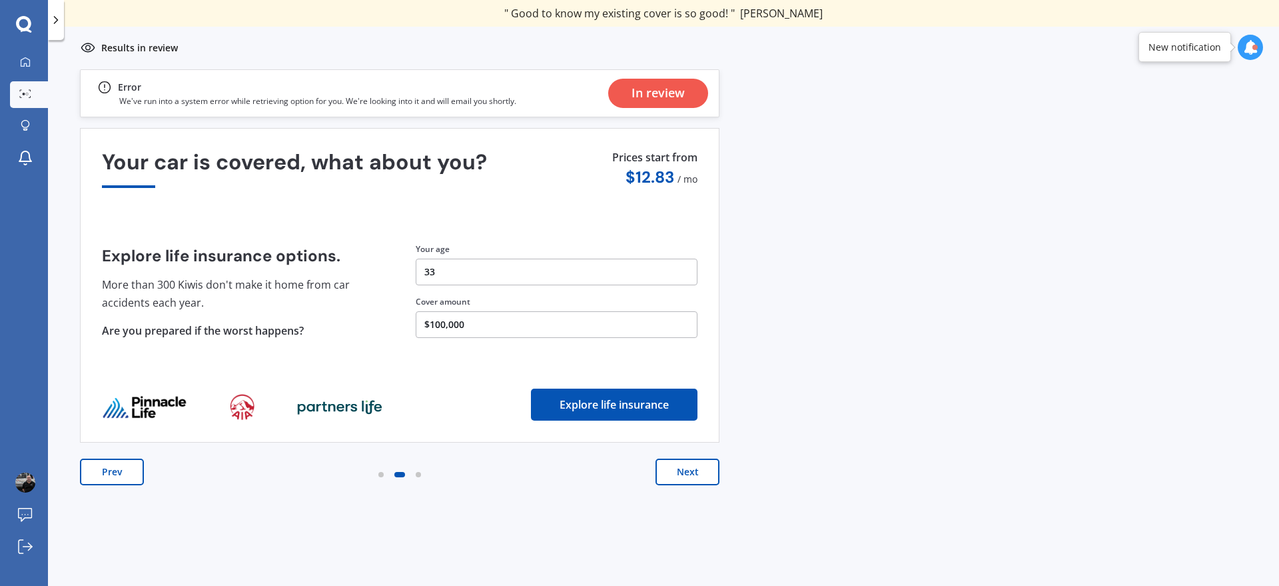
click at [692, 468] on button "Next" at bounding box center [688, 471] width 64 height 27
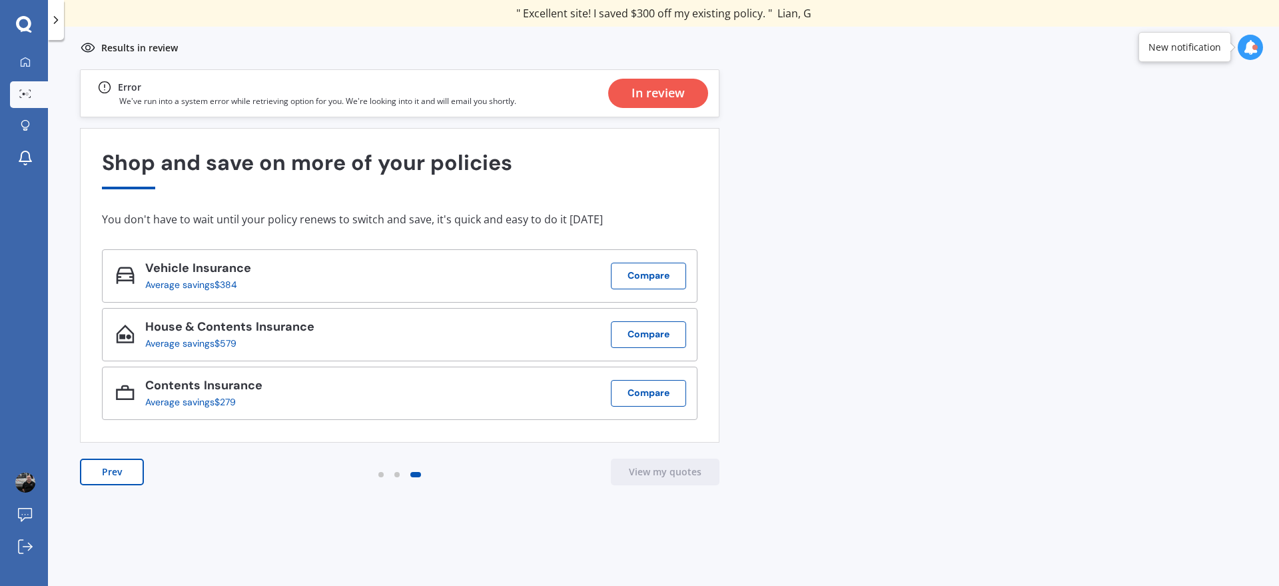
click at [125, 466] on button "Prev" at bounding box center [112, 471] width 64 height 27
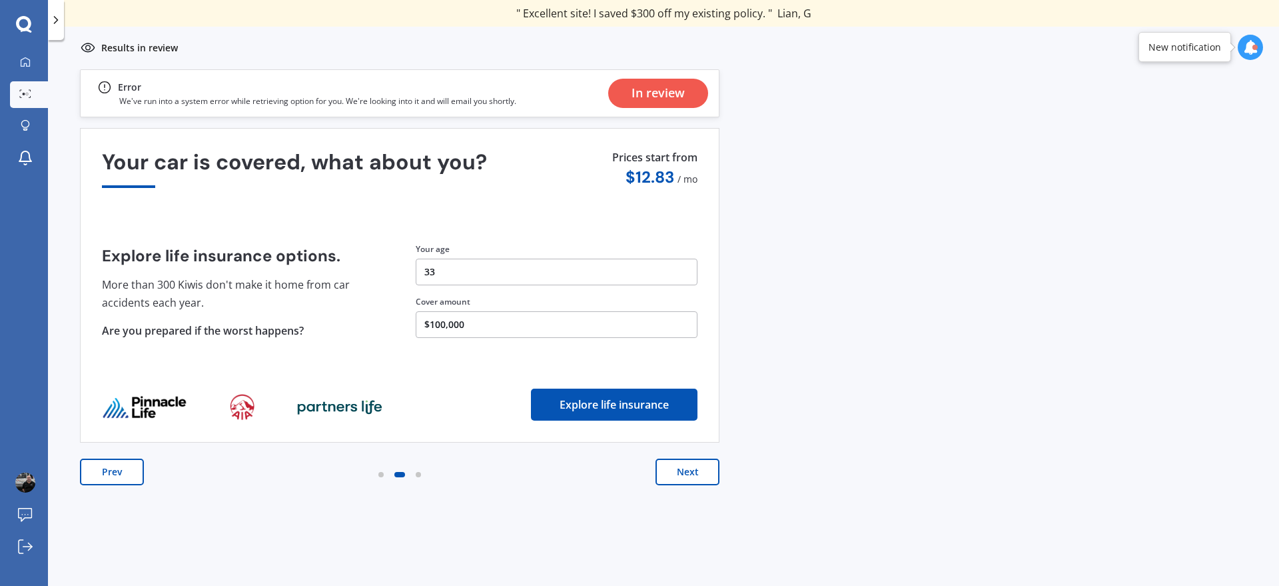
click at [123, 466] on button "Prev" at bounding box center [112, 471] width 64 height 27
click at [133, 468] on button "Prev" at bounding box center [112, 471] width 64 height 27
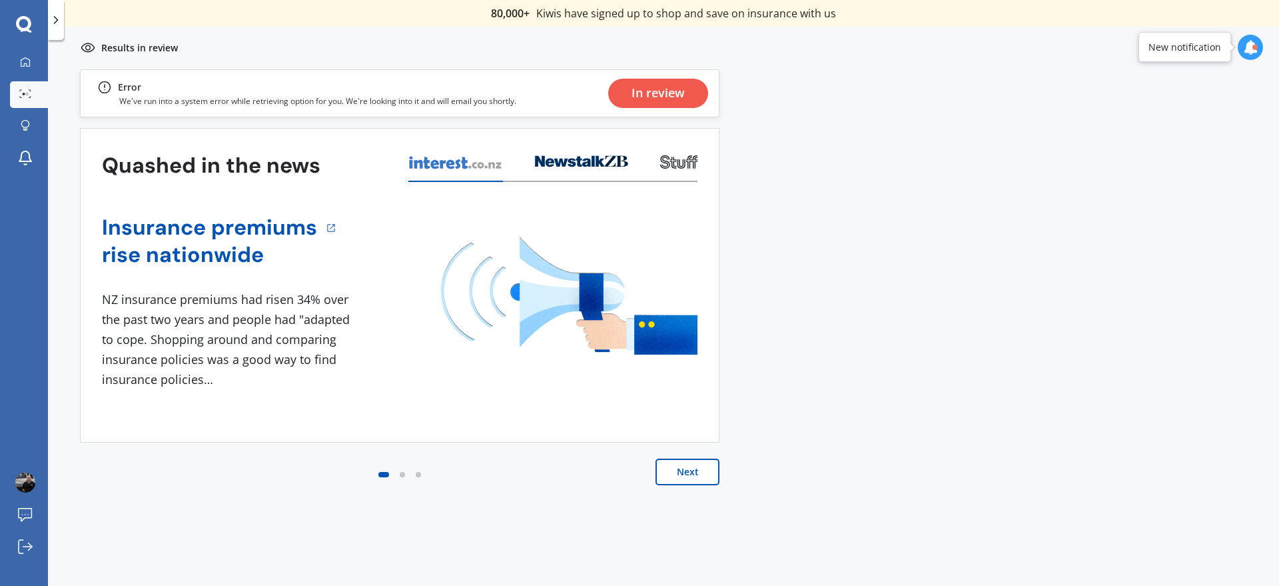
drag, startPoint x: 666, startPoint y: 79, endPoint x: 664, endPoint y: 90, distance: 11.0
click at [666, 85] on div "In review" at bounding box center [658, 93] width 53 height 29
click at [117, 47] on p "Results in review" at bounding box center [139, 47] width 77 height 13
click at [152, 45] on p "Results in review" at bounding box center [139, 47] width 77 height 13
click at [29, 65] on icon at bounding box center [25, 61] width 9 height 9
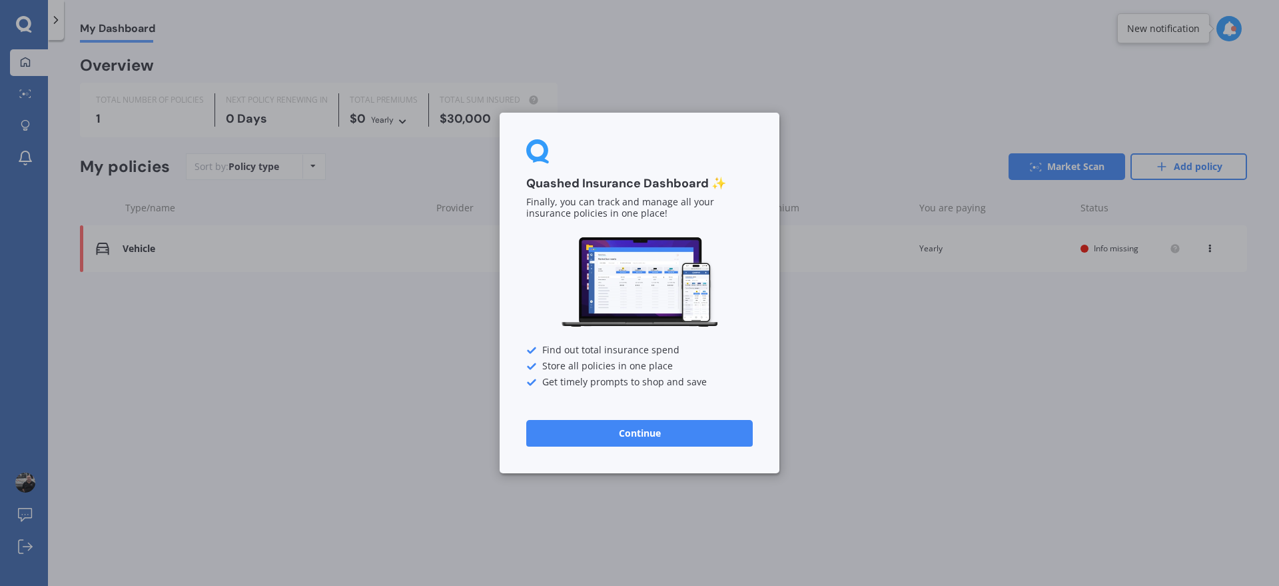
click at [592, 438] on button "Continue" at bounding box center [639, 433] width 227 height 27
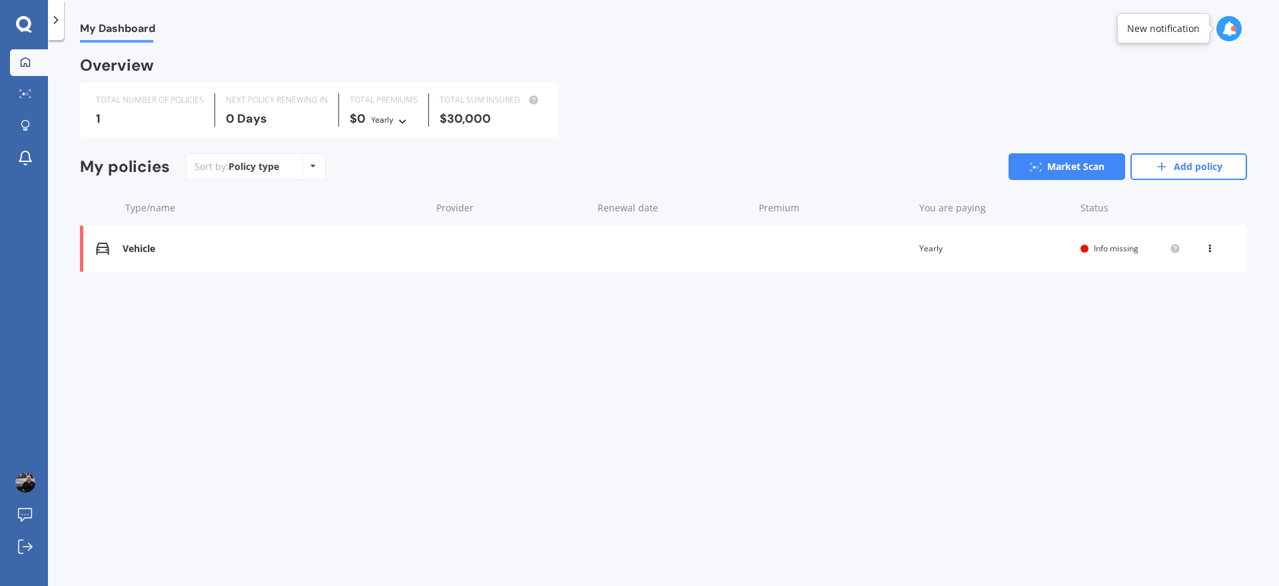
click at [181, 125] on div "TOTAL NUMBER OF POLICIES 1" at bounding box center [150, 109] width 130 height 33
click at [1023, 256] on div "Vehicle Renewal date Premium You are paying Yearly Status Info missing View opt…" at bounding box center [663, 248] width 1167 height 47
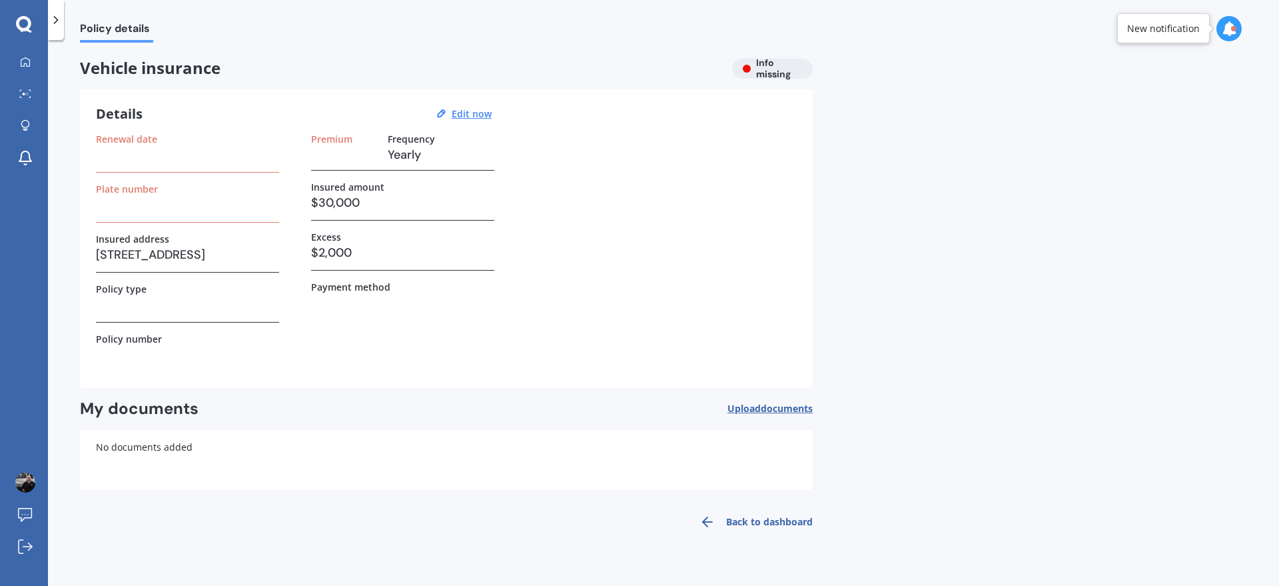
click at [168, 312] on h3 at bounding box center [187, 304] width 183 height 20
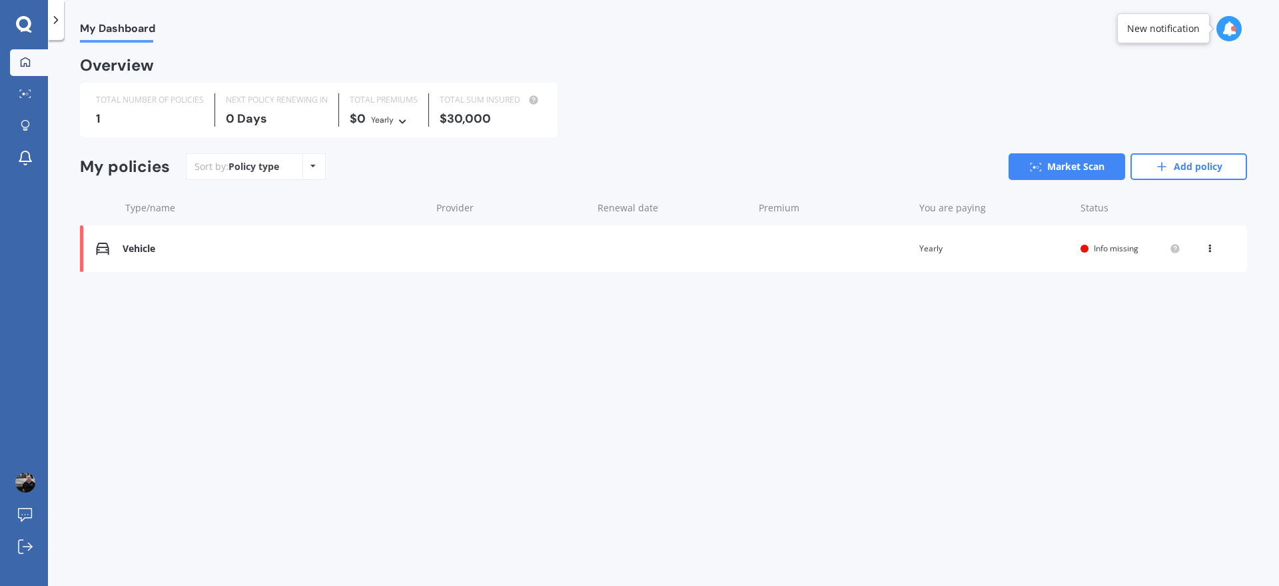
click at [174, 249] on div "Vehicle" at bounding box center [274, 248] width 302 height 11
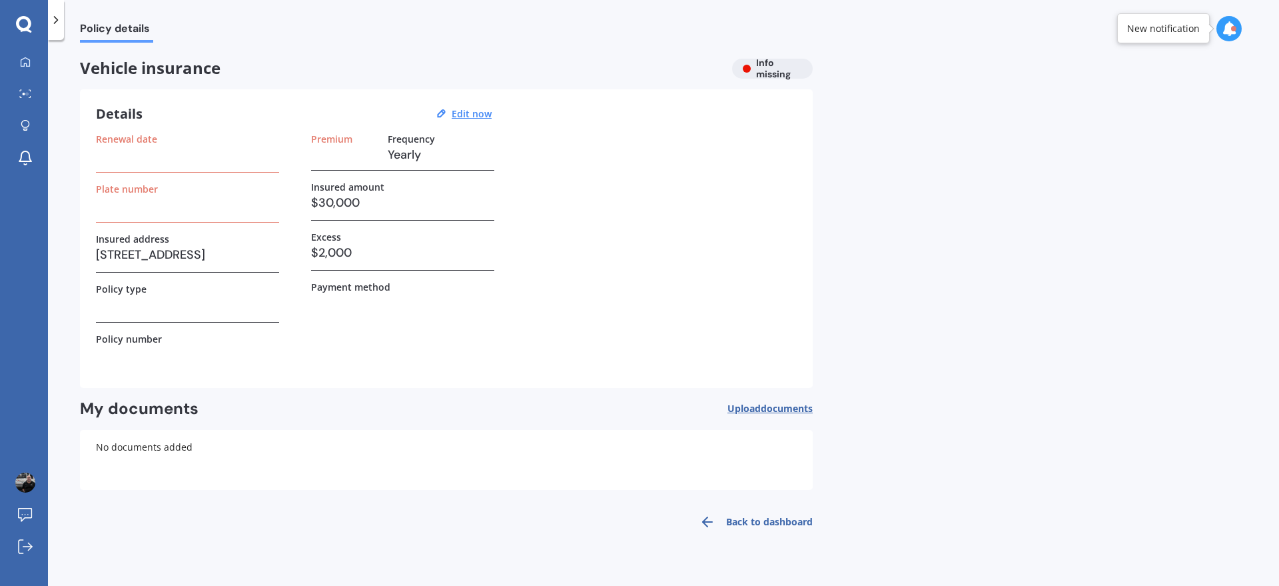
click at [318, 155] on h3 at bounding box center [344, 155] width 66 height 20
click at [411, 160] on h3 "Yearly" at bounding box center [441, 155] width 107 height 20
click at [482, 113] on u "Edit now" at bounding box center [472, 113] width 40 height 13
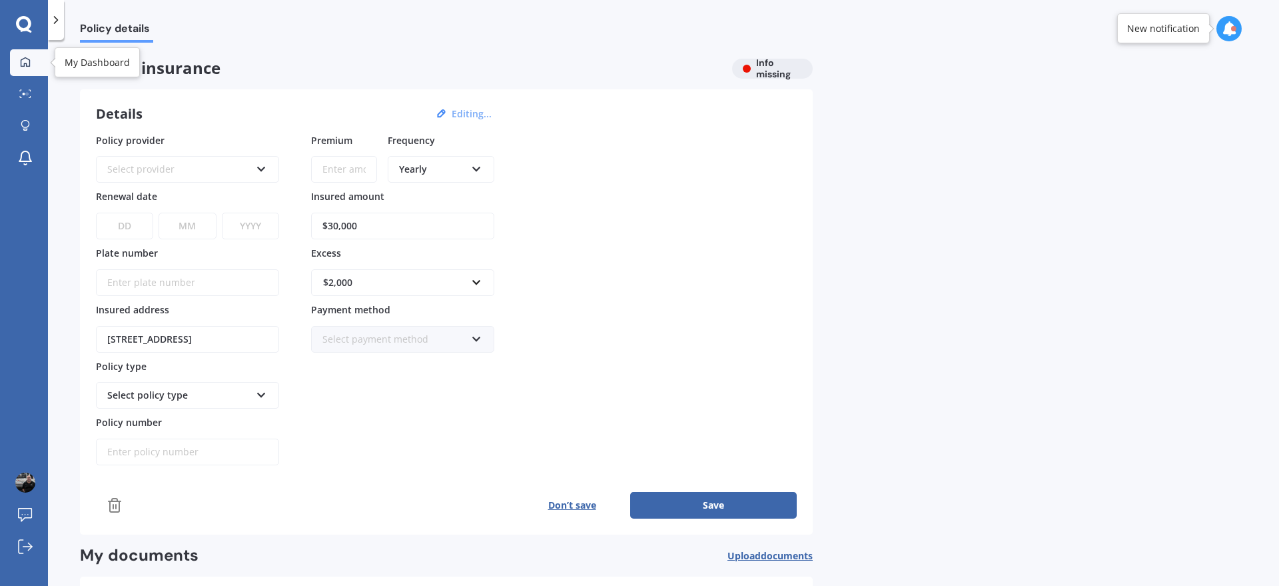
click at [20, 52] on link "My Dashboard" at bounding box center [29, 62] width 38 height 27
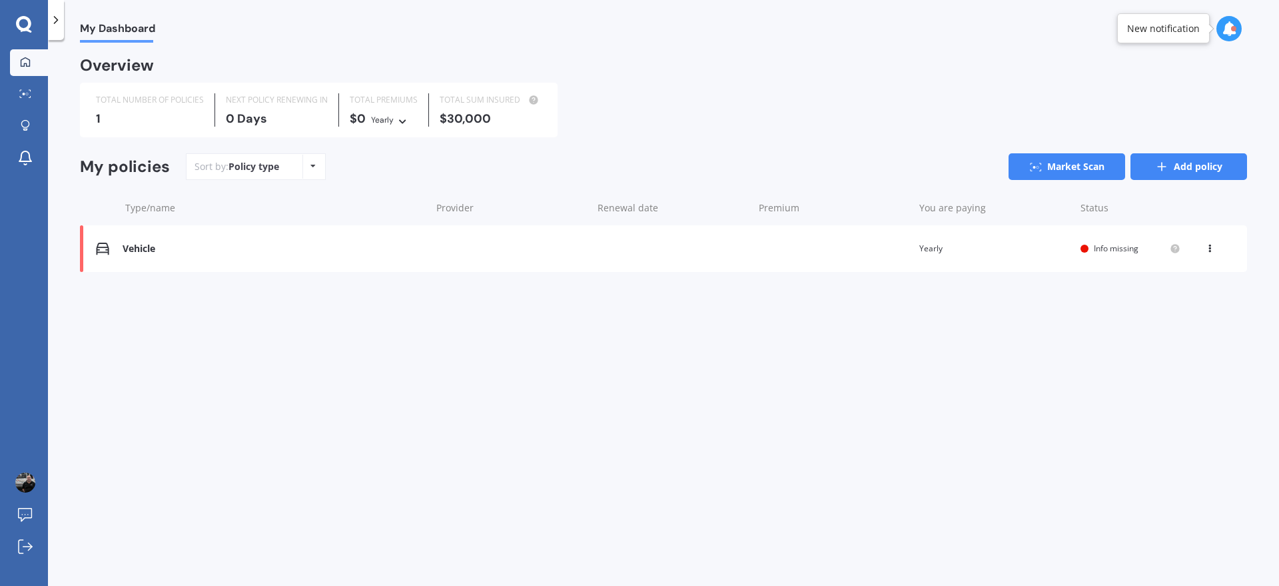
click at [1023, 167] on line at bounding box center [1162, 167] width 8 height 0
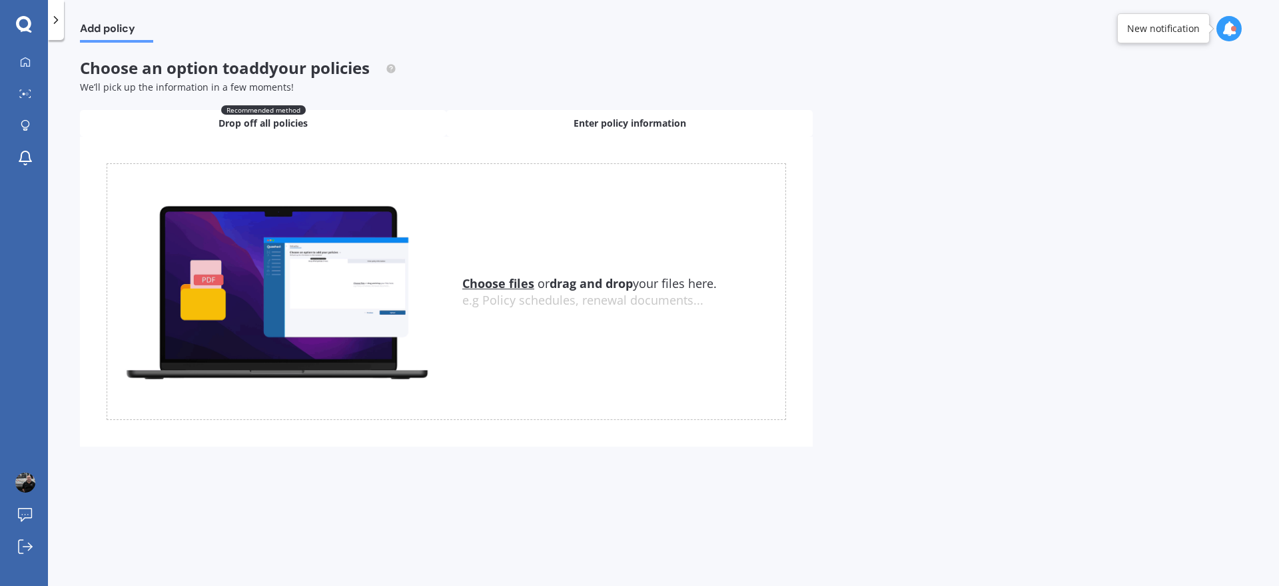
click at [686, 119] on span "Enter policy information" at bounding box center [630, 123] width 113 height 13
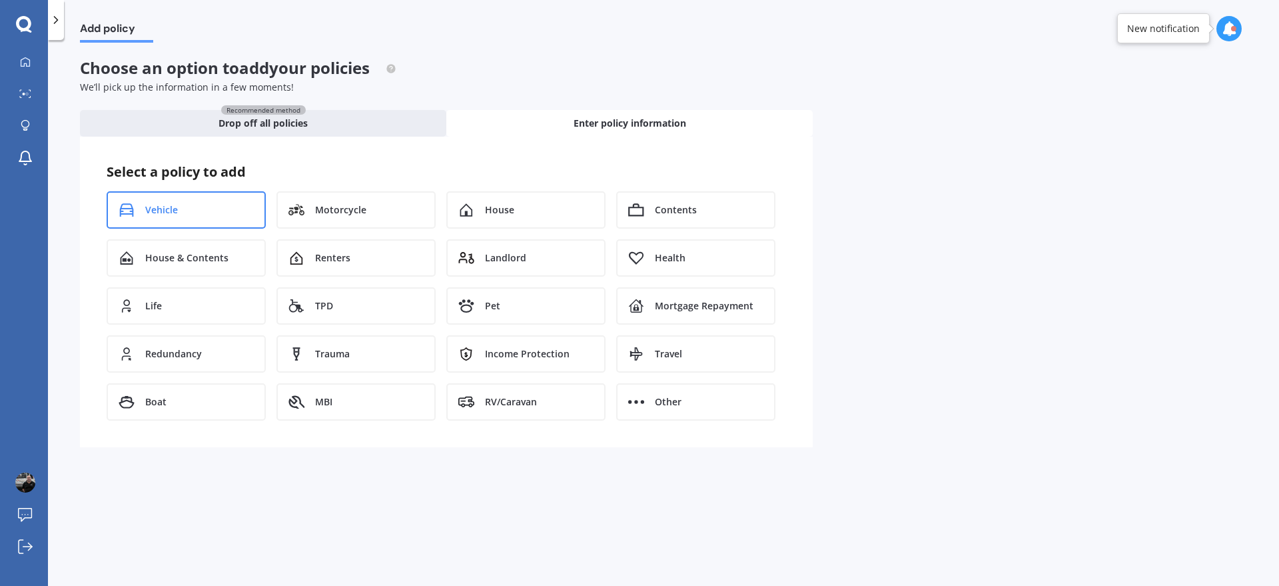
click at [217, 199] on div "Vehicle" at bounding box center [186, 209] width 159 height 37
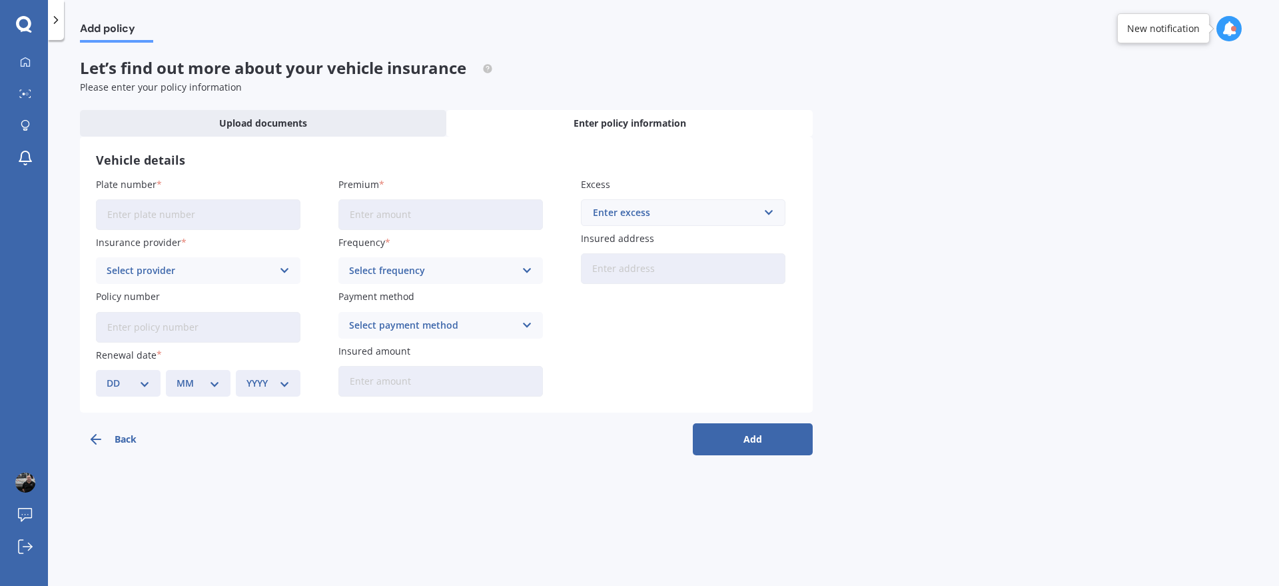
click at [205, 218] on input "Plate number" at bounding box center [198, 214] width 205 height 31
click at [199, 268] on div "Select provider" at bounding box center [190, 270] width 166 height 15
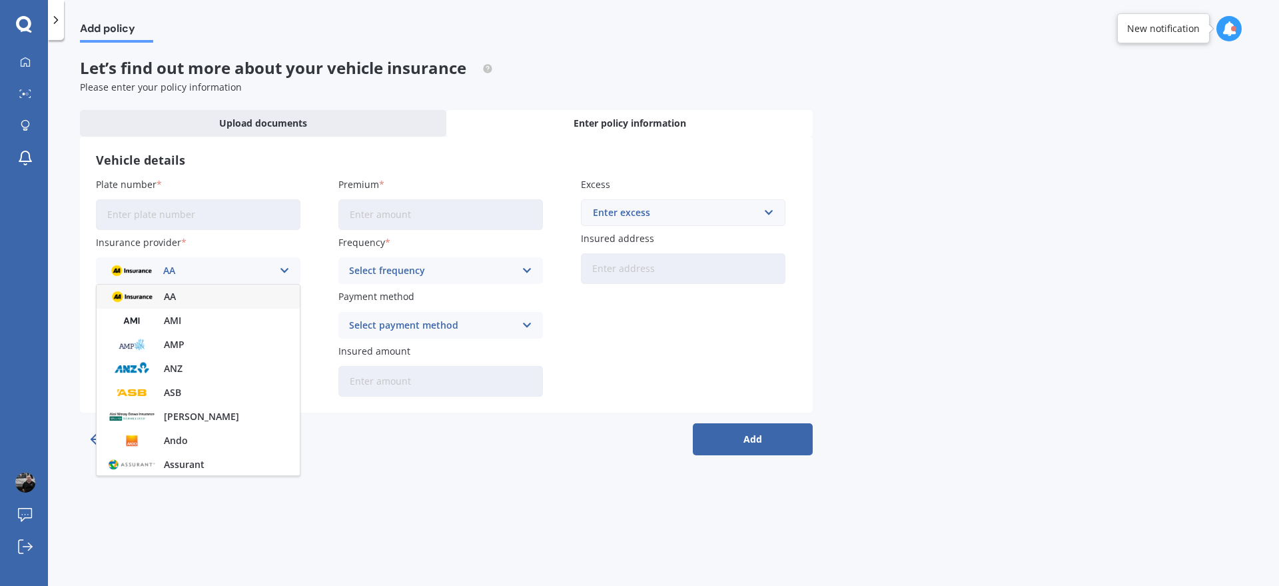
click at [209, 261] on div "AA AA AMI AMP ANZ ASB Aioi Nissay Dowa Ando Assurant Autosure BNZ Co-Operative …" at bounding box center [198, 270] width 205 height 27
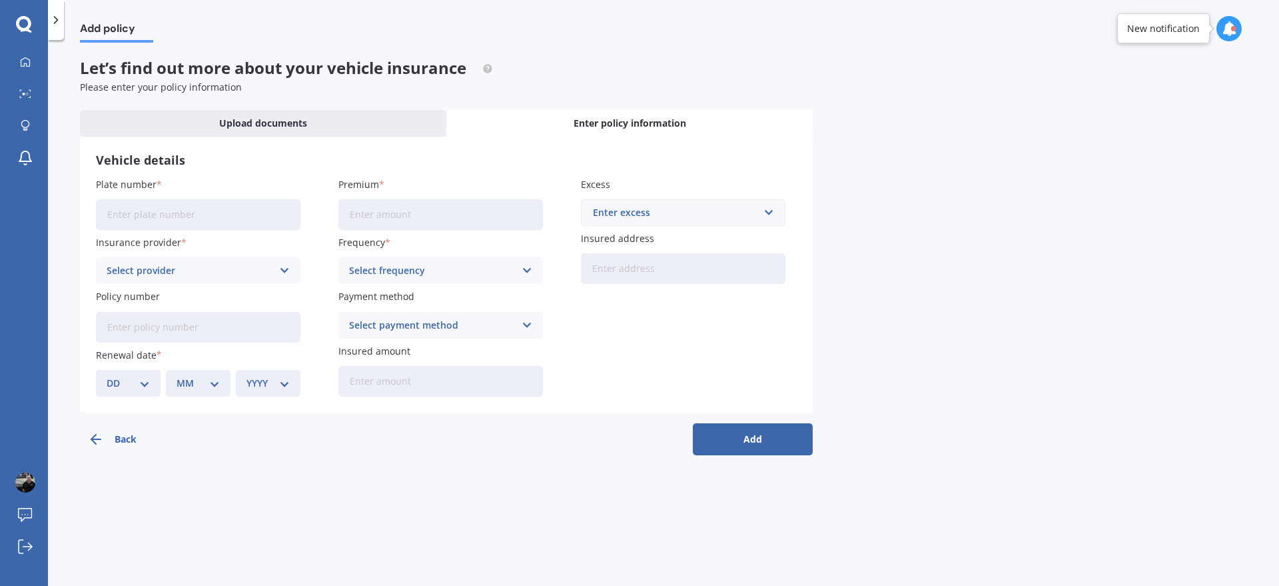
click at [117, 436] on button "Back" at bounding box center [140, 439] width 120 height 32
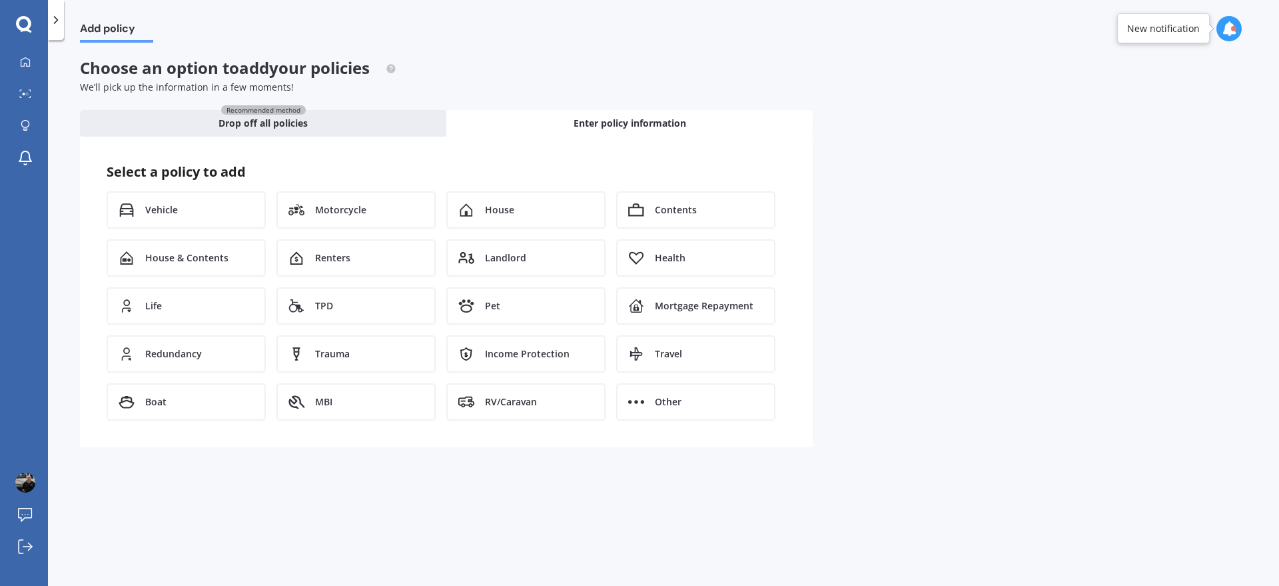
click at [17, 23] on icon at bounding box center [23, 23] width 15 height 15
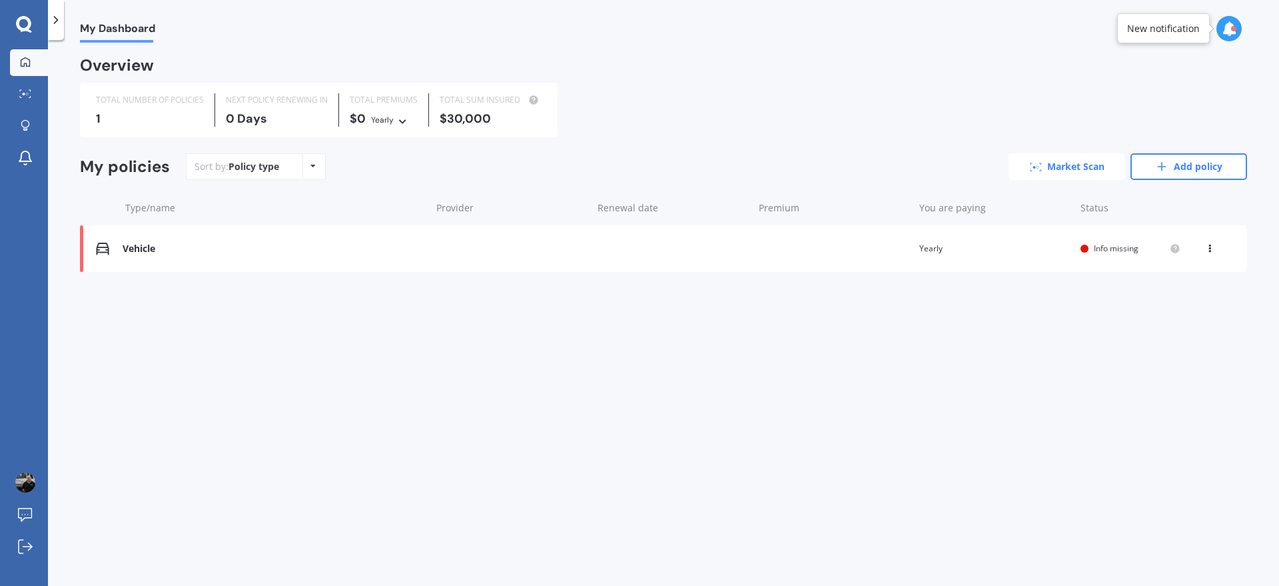
click at [1065, 157] on link "Market Scan" at bounding box center [1067, 166] width 117 height 27
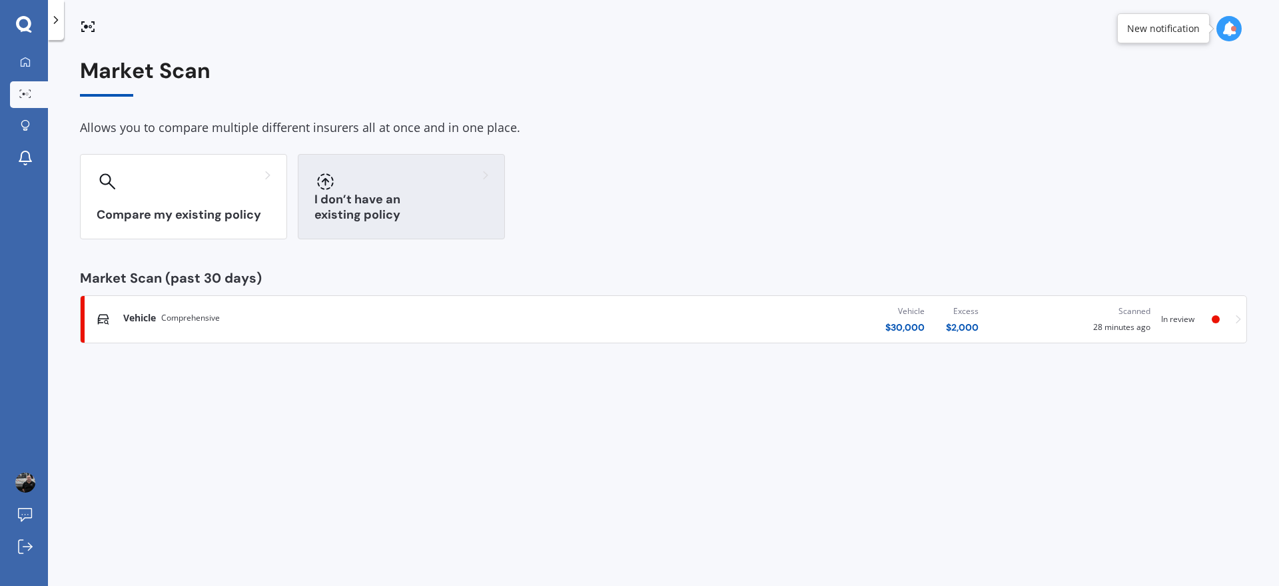
click at [466, 207] on h3 "I don’t have an existing policy" at bounding box center [401, 207] width 174 height 31
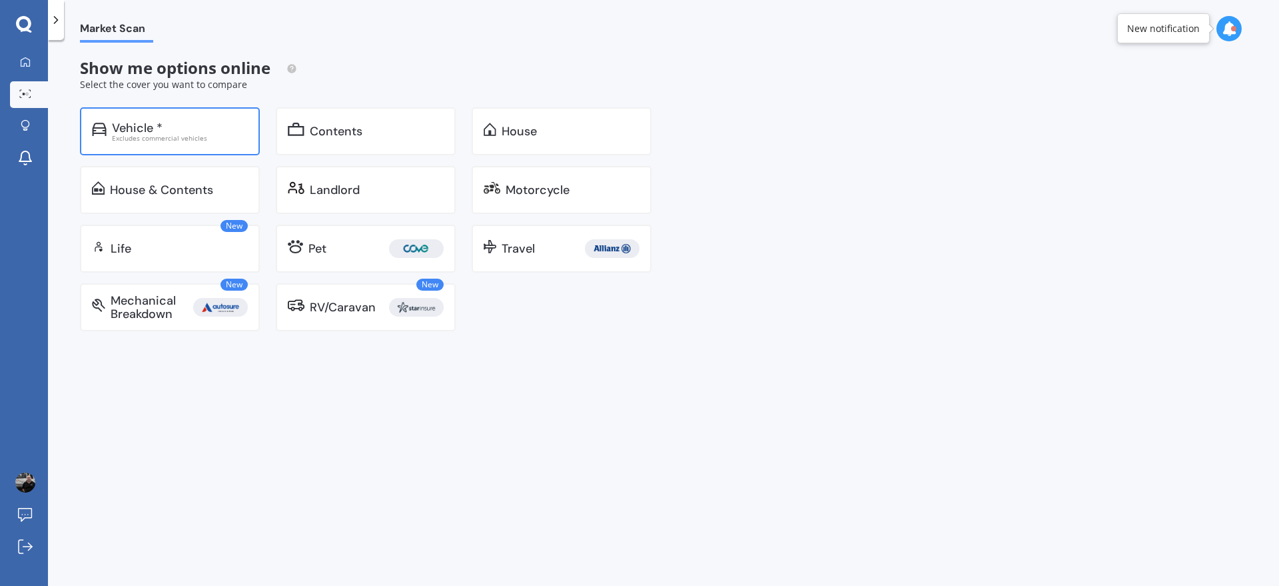
click at [217, 135] on div "Excludes commercial vehicles" at bounding box center [180, 138] width 136 height 7
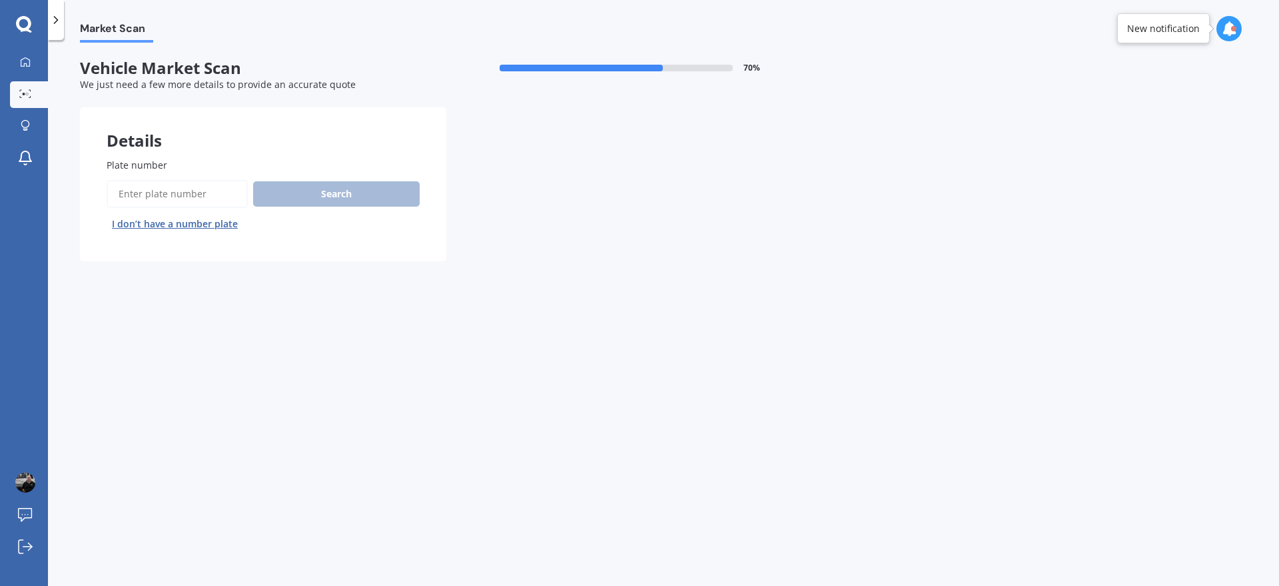
click at [205, 226] on button "I don’t have a number plate" at bounding box center [175, 223] width 137 height 21
select select "05"
select select "04"
select select "1992"
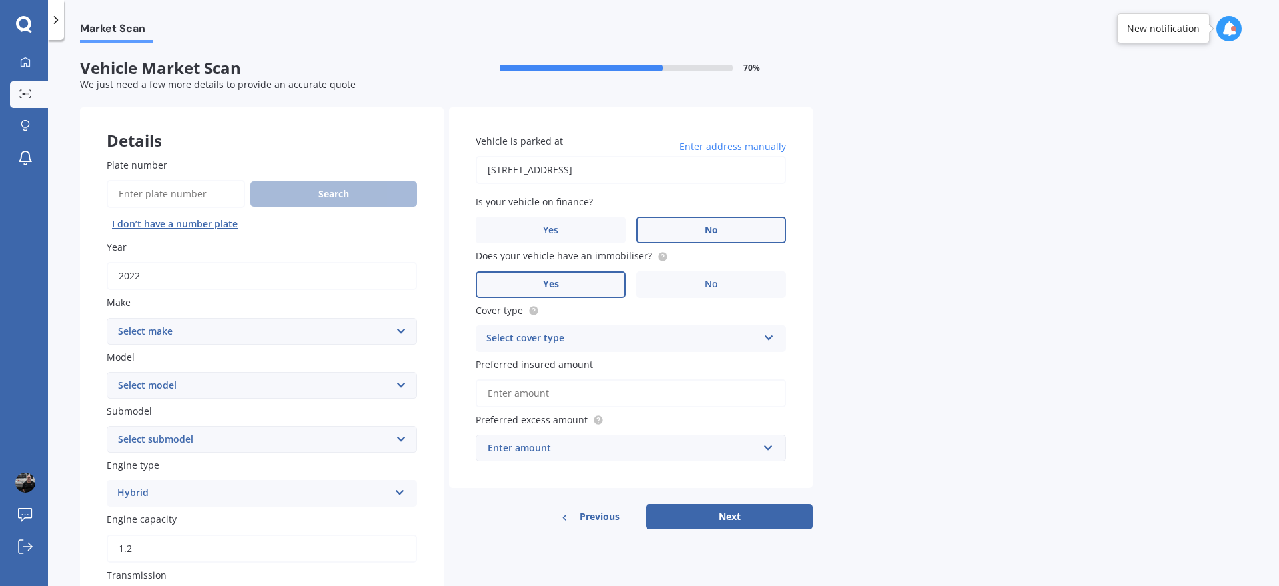
scroll to position [83, 0]
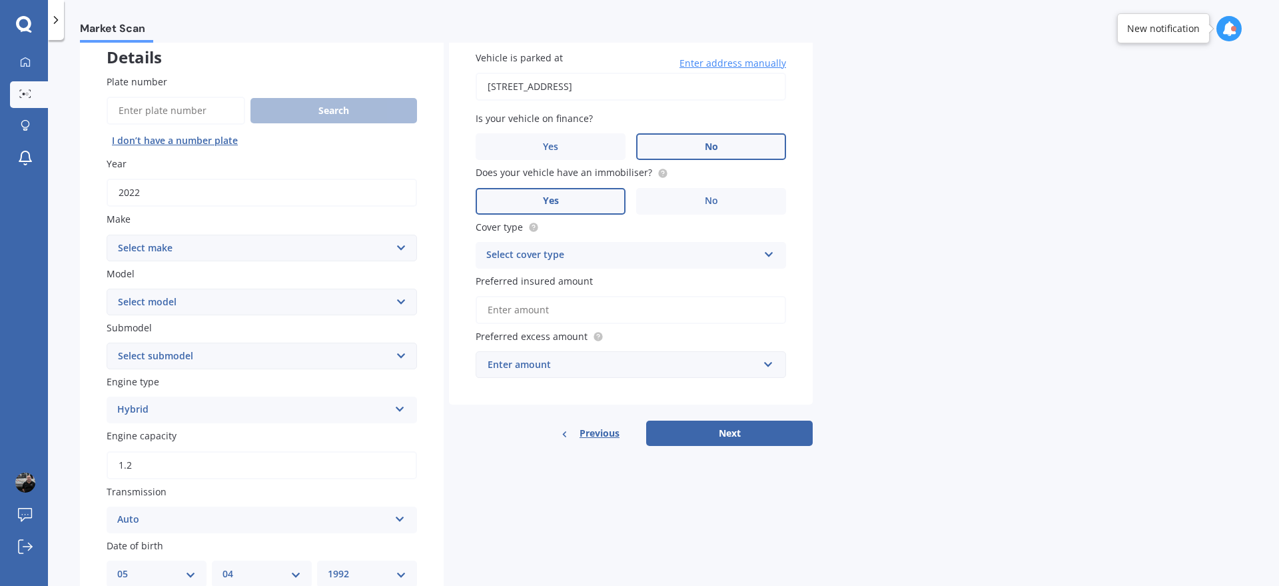
click at [232, 244] on select "Select make AC ALFA ROMEO ASTON [PERSON_NAME] AUDI AUSTIN BEDFORD Bentley BMW B…" at bounding box center [262, 248] width 310 height 27
click at [93, 243] on div "Plate number Search I don’t have a number plate Year [DATE] Make Select make AC…" at bounding box center [262, 511] width 364 height 927
click at [158, 203] on input "2022" at bounding box center [262, 193] width 310 height 28
type input "2021"
click at [201, 244] on select "Select make AC ALFA ROMEO ASTON [PERSON_NAME] AUDI AUSTIN BEDFORD Bentley BMW B…" at bounding box center [262, 248] width 310 height 27
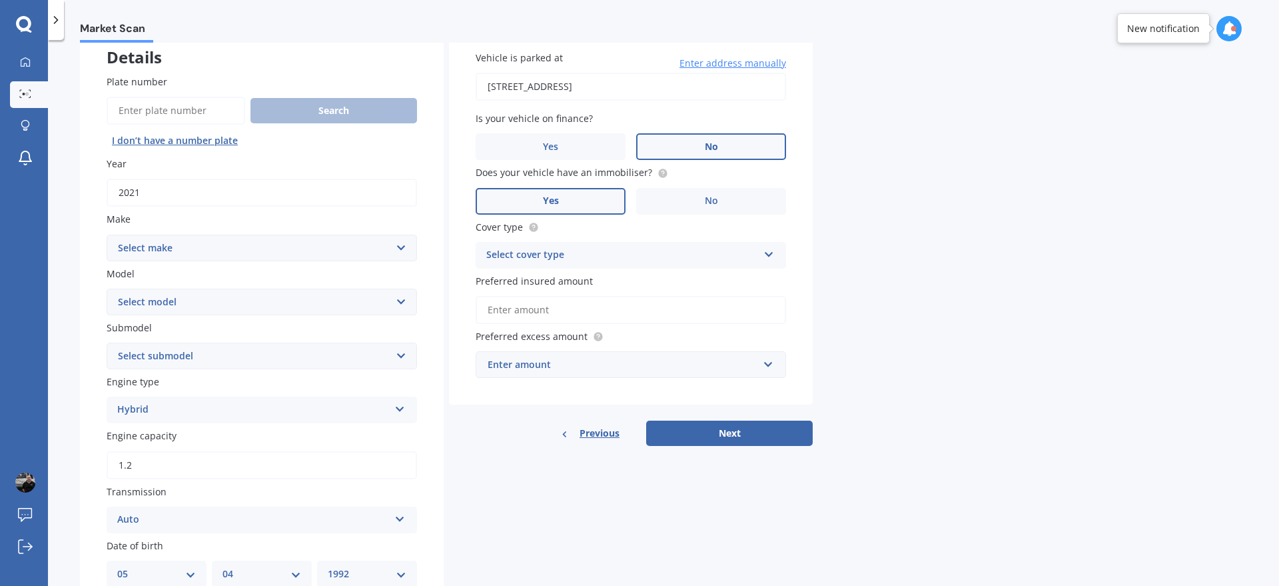
select select "NISSAN"
click at [107, 235] on select "Select make AC ALFA ROMEO ASTON [PERSON_NAME] AUDI AUSTIN BEDFORD Bentley BMW B…" at bounding box center [262, 248] width 310 height 27
click at [192, 307] on select "Select model 1200 180SX 200SX 300ZX 350Z 370Z Ad Altima ARIYA Atlas Avenir Basa…" at bounding box center [262, 301] width 310 height 27
select select "SERENA"
click at [107, 288] on select "Select model 1200 180SX 200SX 300ZX 350Z 370Z Ad Altima ARIYA Atlas Avenir Basa…" at bounding box center [262, 301] width 310 height 27
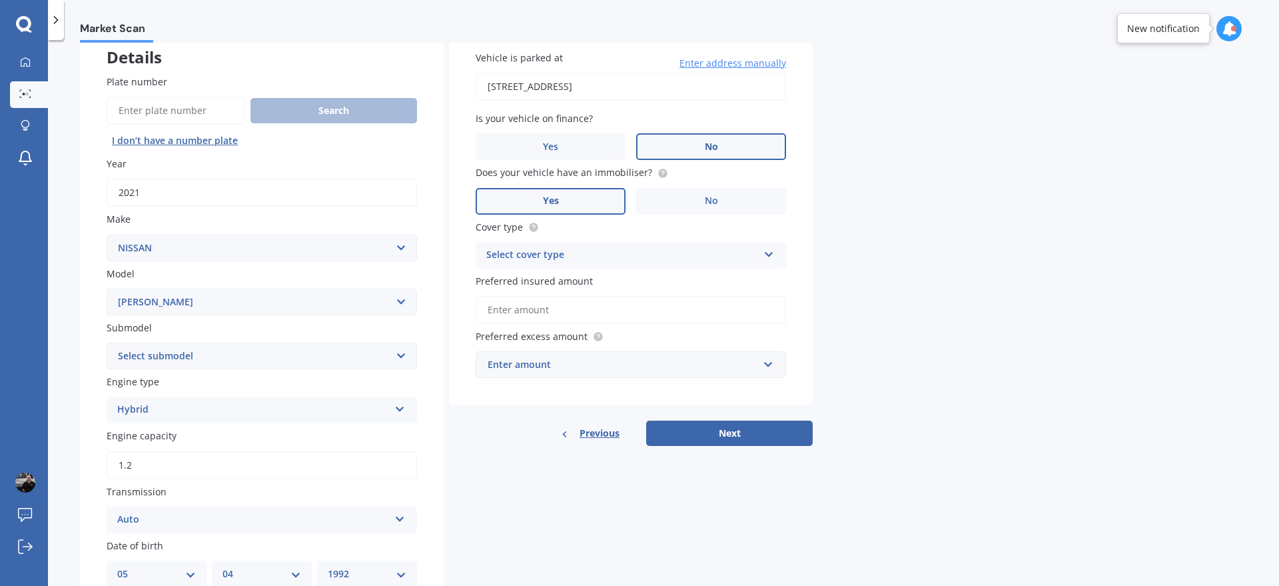
click at [165, 354] on select "Select submodel (All other) Hybrid Petrol Turbo Diesel" at bounding box center [262, 355] width 310 height 27
select select "HYBRID"
click at [107, 342] on select "Select submodel (All other) Hybrid Petrol Turbo Diesel" at bounding box center [262, 355] width 310 height 27
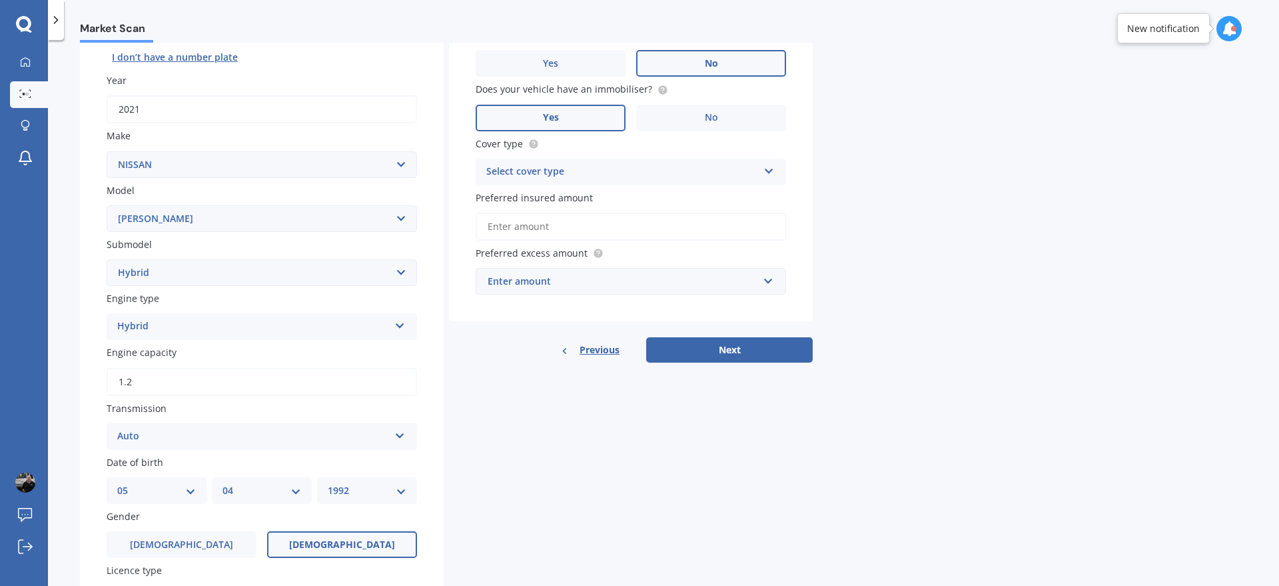
click at [195, 267] on select "Select submodel (All other) Hybrid Petrol Turbo Diesel" at bounding box center [262, 272] width 310 height 27
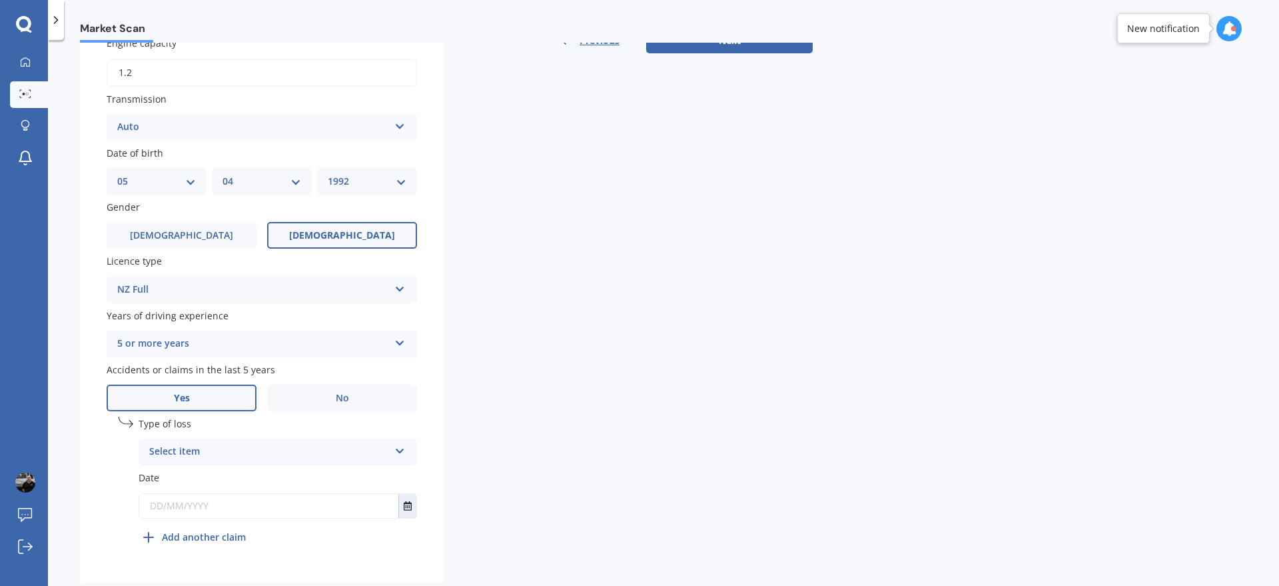
scroll to position [507, 0]
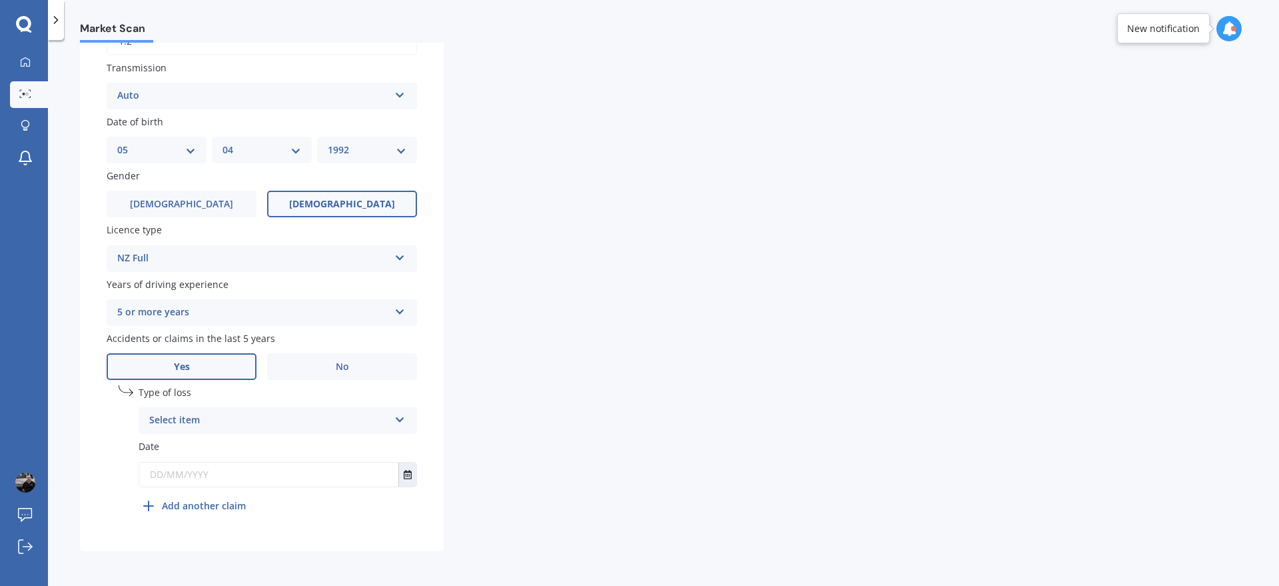
click at [240, 423] on div "Select item" at bounding box center [269, 420] width 240 height 16
click at [233, 449] on div "At fault accident" at bounding box center [277, 446] width 277 height 24
click at [230, 476] on input "text" at bounding box center [268, 474] width 259 height 24
click at [402, 480] on button "Select date" at bounding box center [407, 474] width 18 height 24
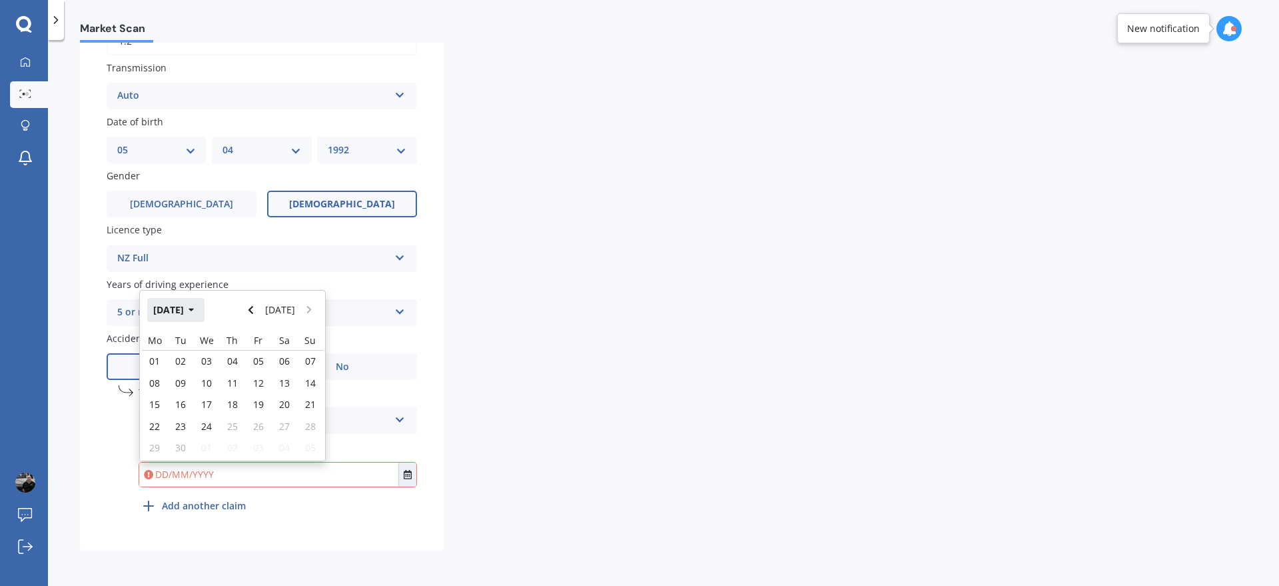
click at [193, 307] on button "[DATE]" at bounding box center [175, 310] width 57 height 24
click at [170, 309] on button "2025" at bounding box center [171, 310] width 48 height 24
click at [167, 395] on span "2023" at bounding box center [164, 394] width 21 height 13
click at [254, 424] on div "Nov" at bounding box center [255, 437] width 45 height 42
click at [310, 362] on span "05" at bounding box center [310, 360] width 11 height 13
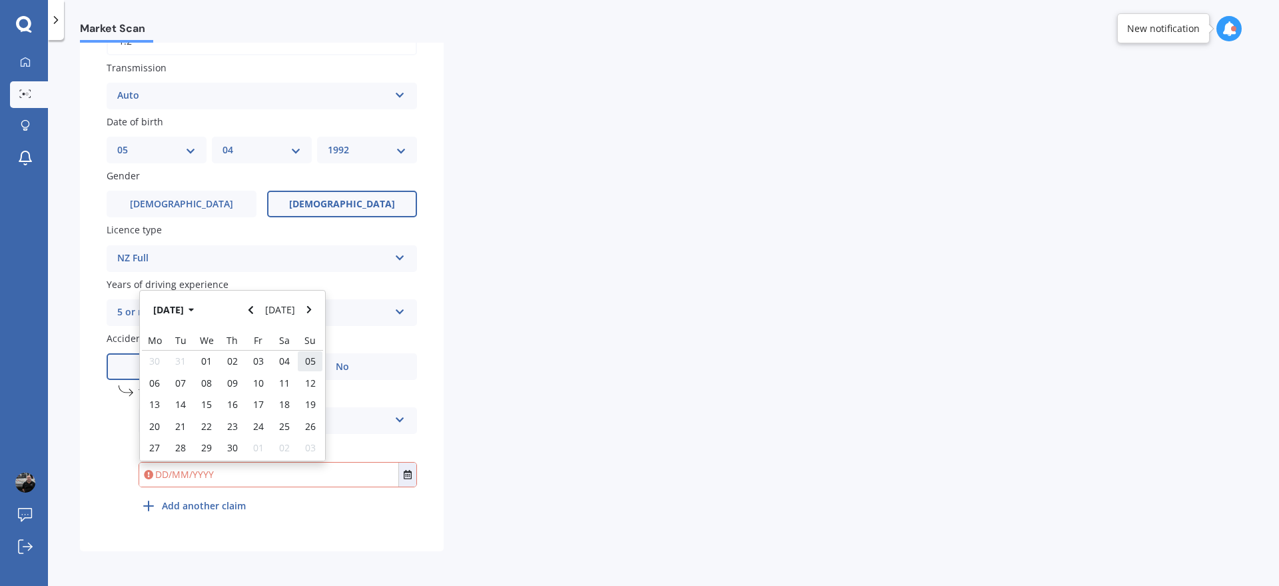
type input "[DATE]"
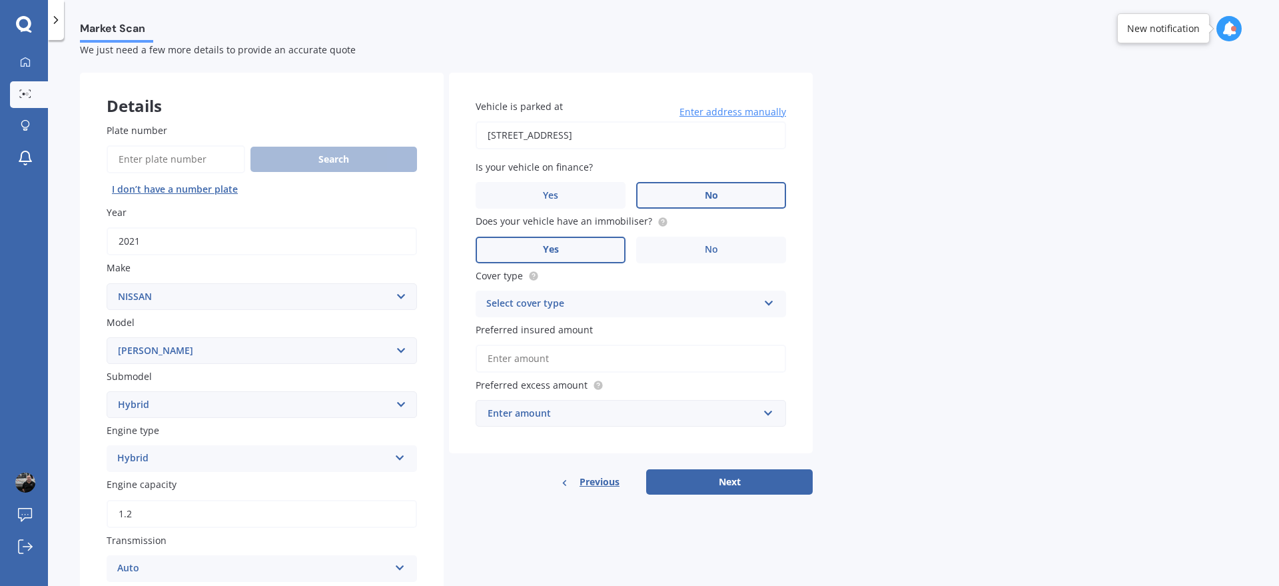
scroll to position [7, 0]
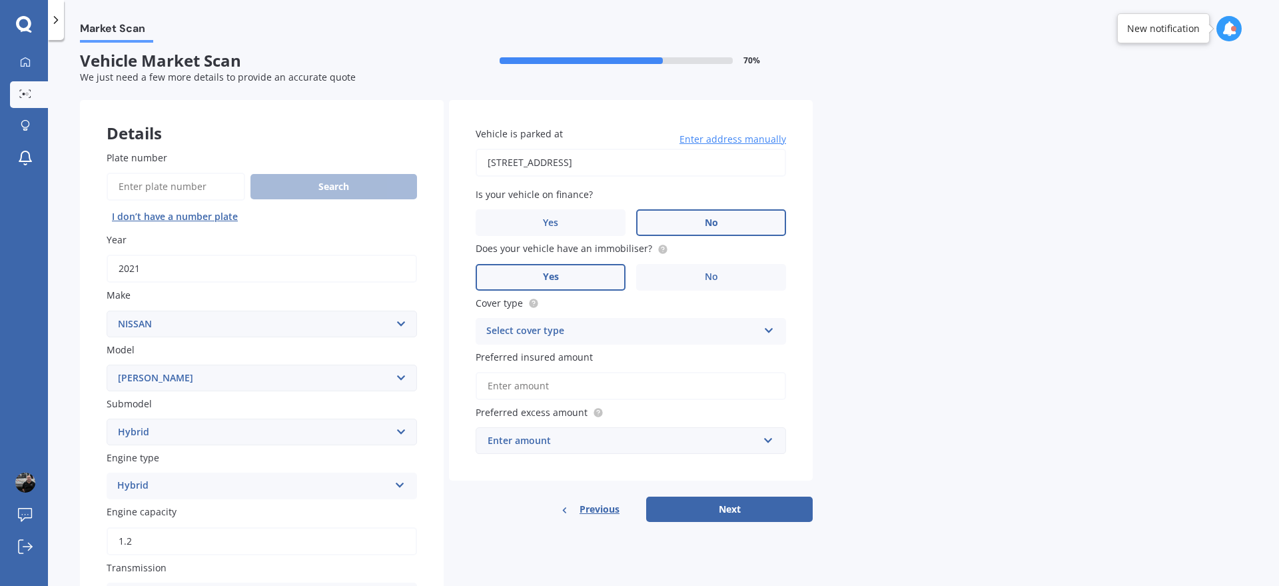
click at [714, 388] on input "Preferred insured amount" at bounding box center [631, 386] width 310 height 28
click at [664, 336] on div "Select cover type" at bounding box center [622, 331] width 272 height 16
click at [561, 354] on div "Comprehensive" at bounding box center [630, 357] width 309 height 24
click at [539, 395] on input "Preferred insured amount" at bounding box center [631, 386] width 310 height 28
type input "$30,000"
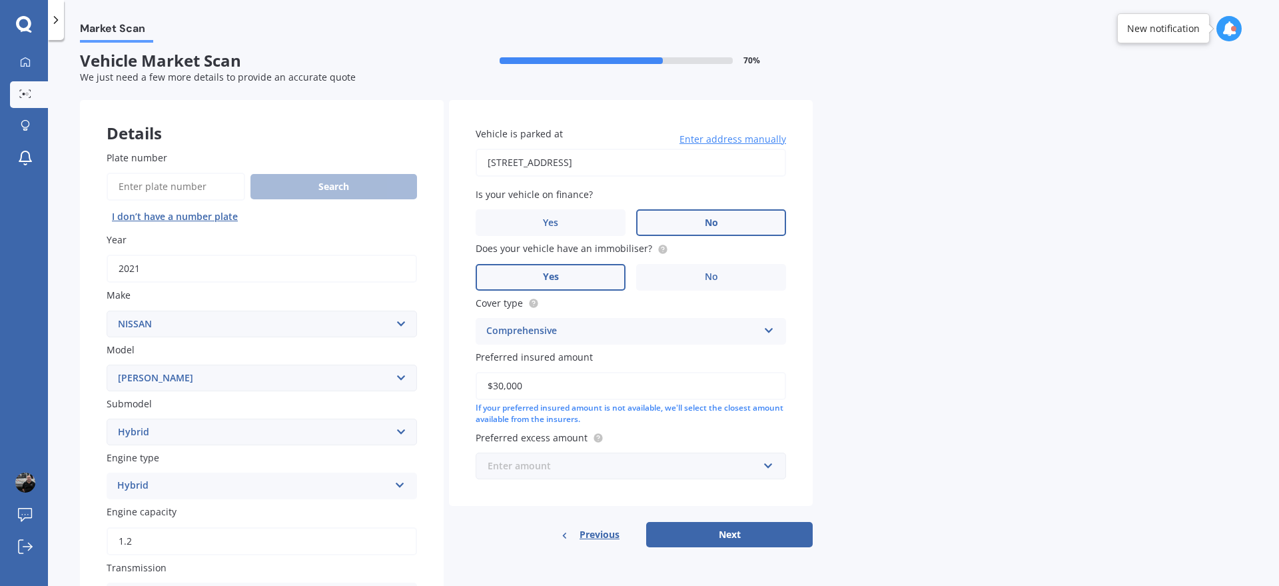
click at [568, 454] on input "text" at bounding box center [626, 465] width 298 height 25
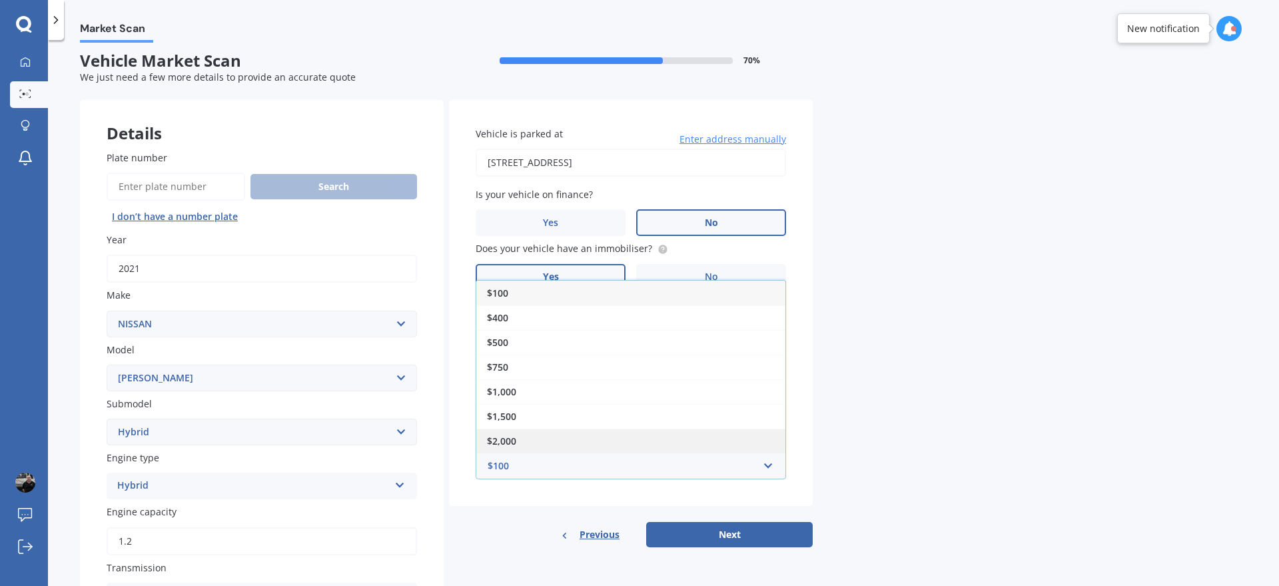
click at [529, 435] on div "$2,000" at bounding box center [630, 440] width 309 height 25
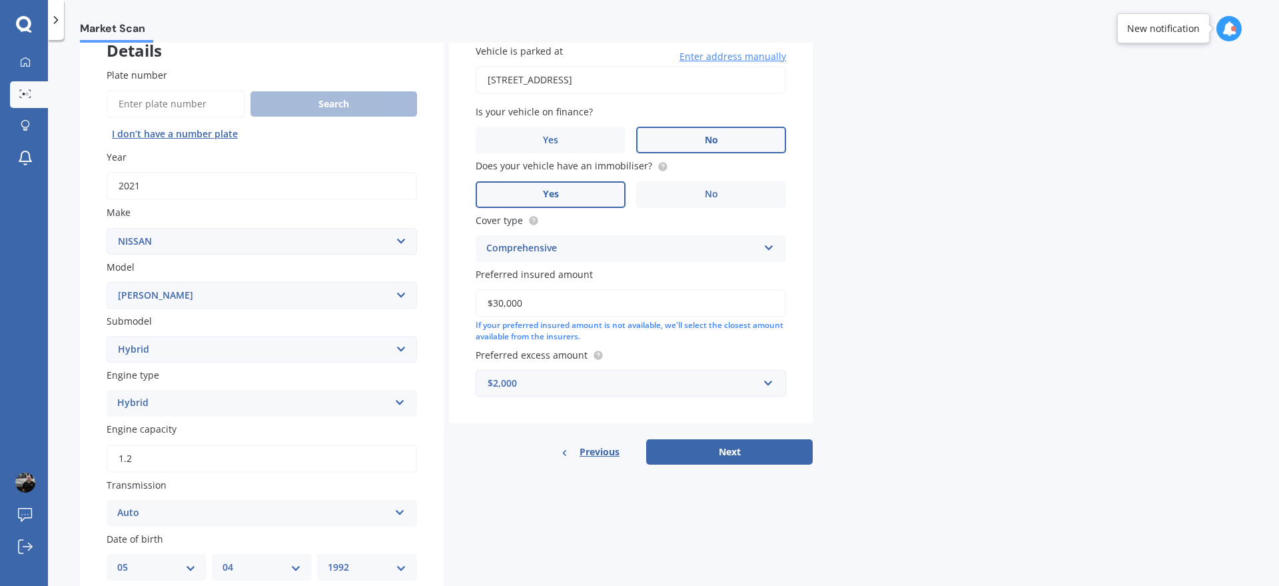
scroll to position [91, 0]
click at [720, 452] on button "Next" at bounding box center [729, 450] width 167 height 25
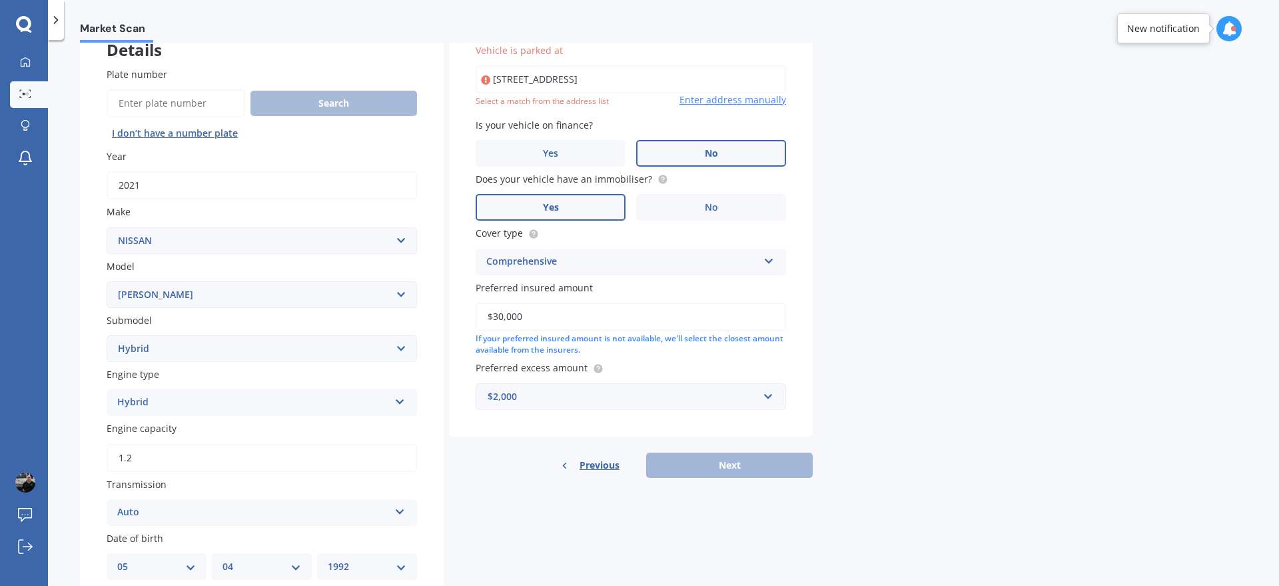
type input "[STREET_ADDRESS]"
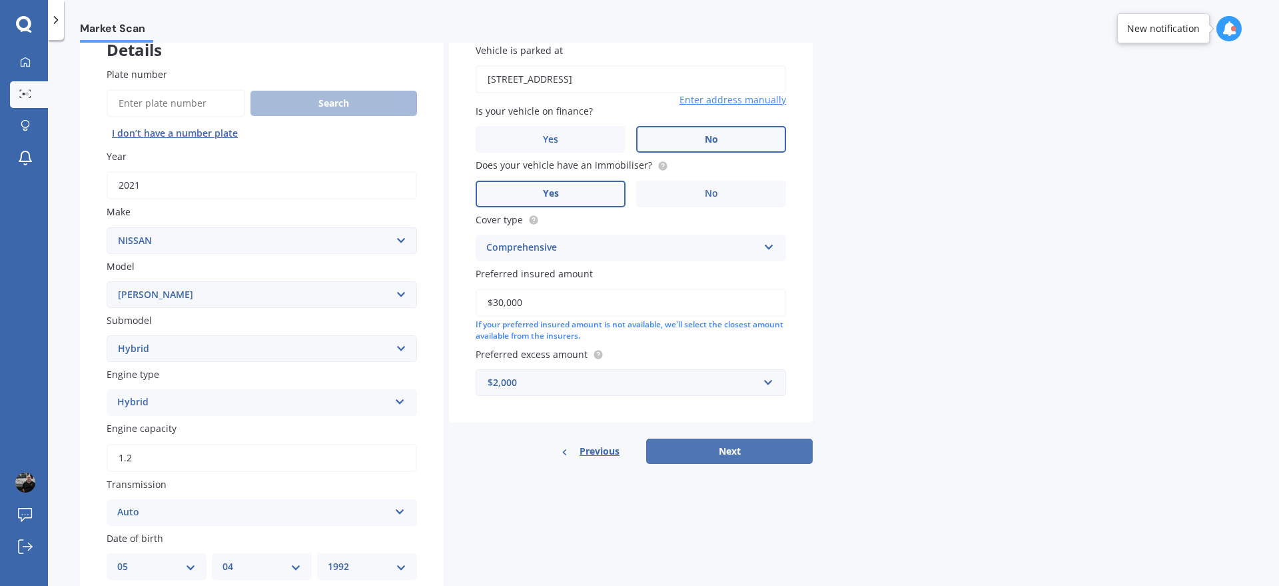
click at [722, 454] on button "Next" at bounding box center [729, 450] width 167 height 25
select select "05"
select select "04"
select select "1992"
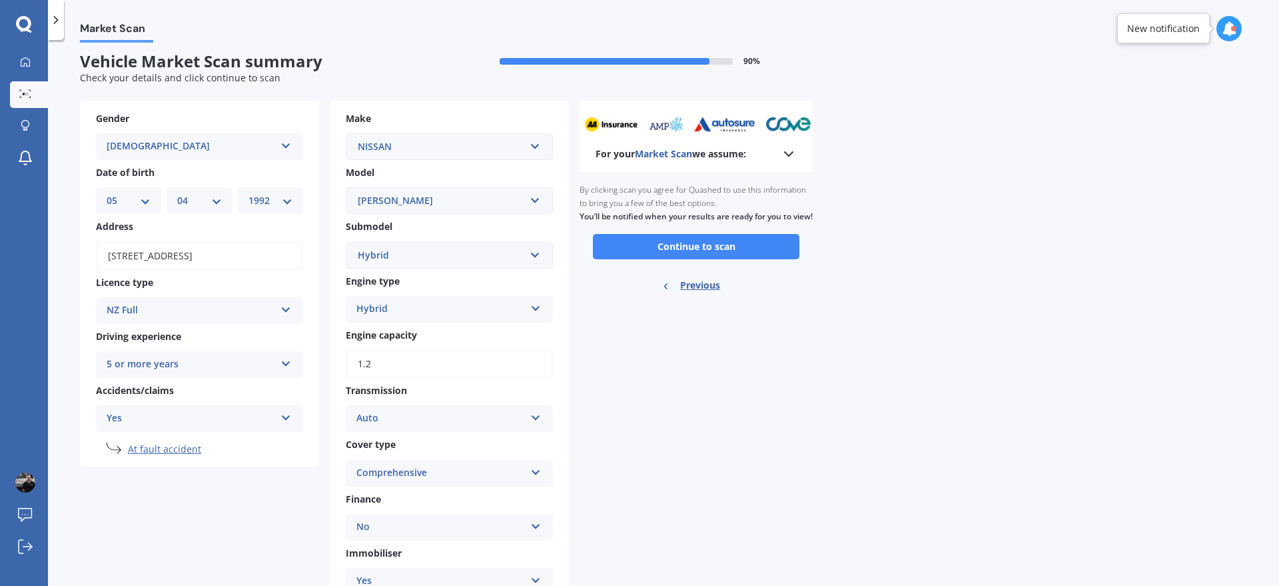
scroll to position [0, 0]
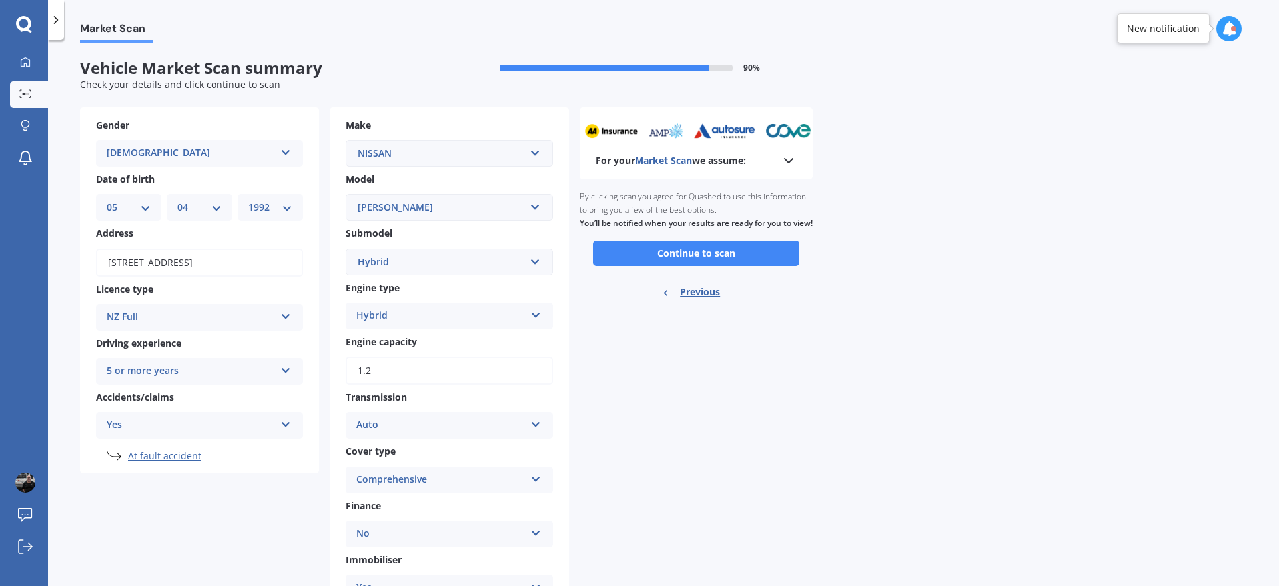
click at [783, 163] on icon at bounding box center [789, 161] width 16 height 16
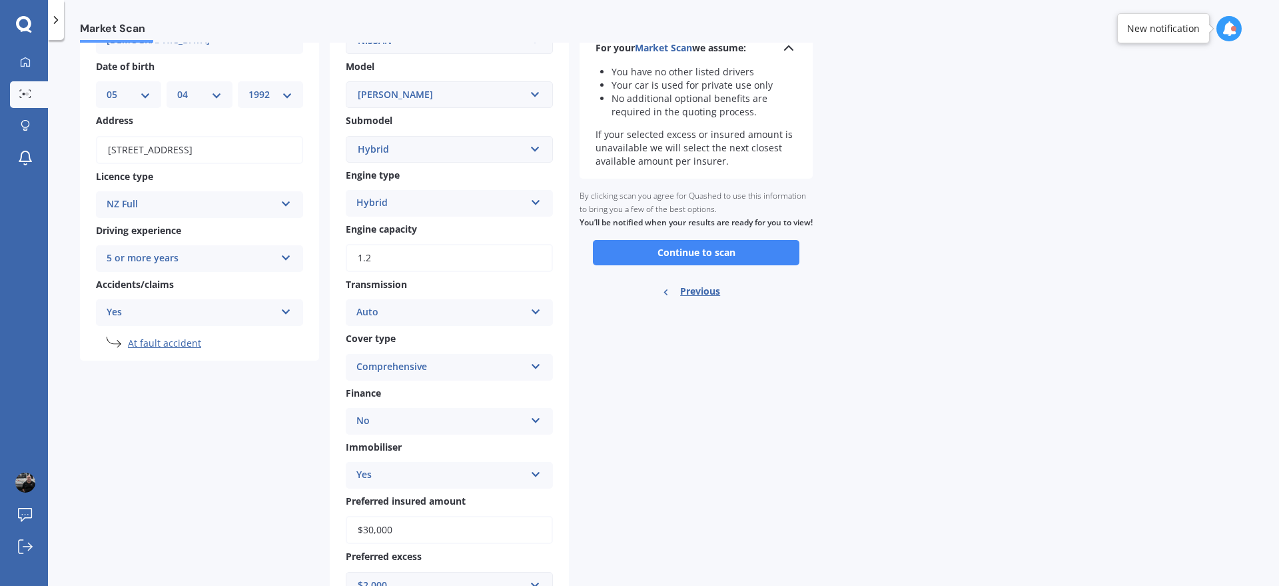
scroll to position [83, 0]
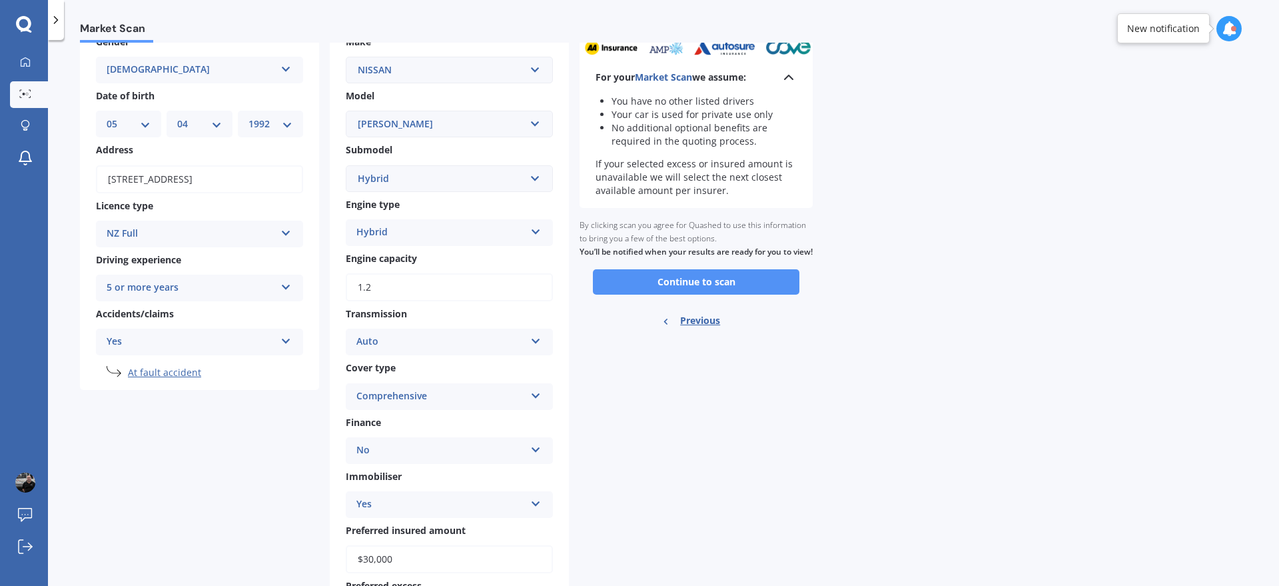
click at [744, 294] on button "Continue to scan" at bounding box center [696, 281] width 207 height 25
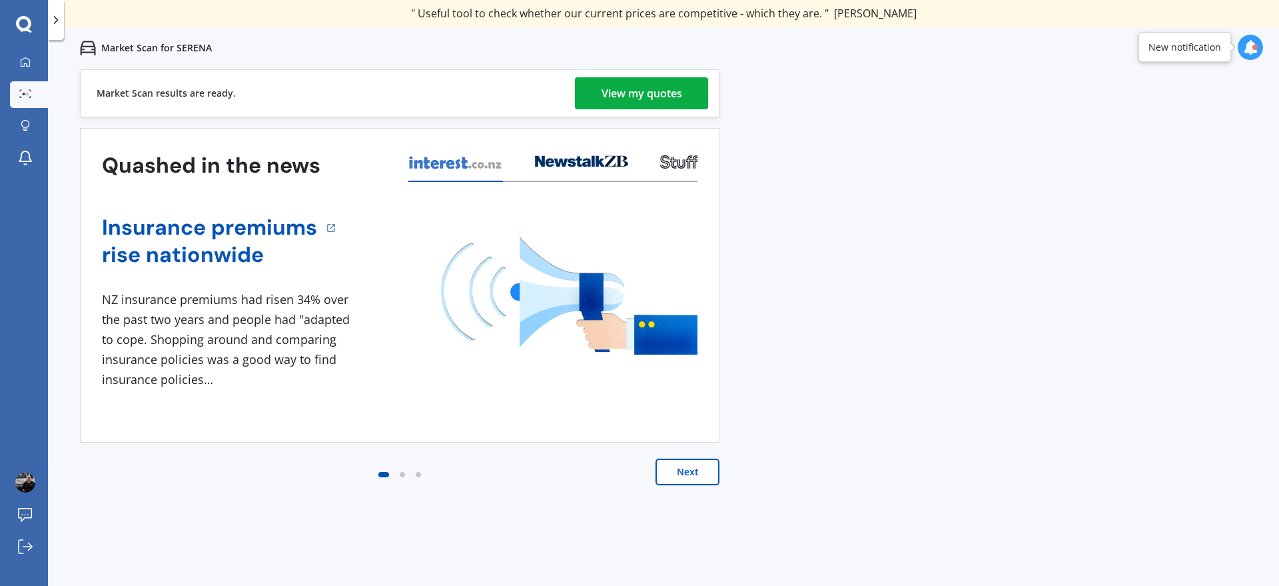
click at [676, 87] on div "View my quotes" at bounding box center [642, 93] width 81 height 32
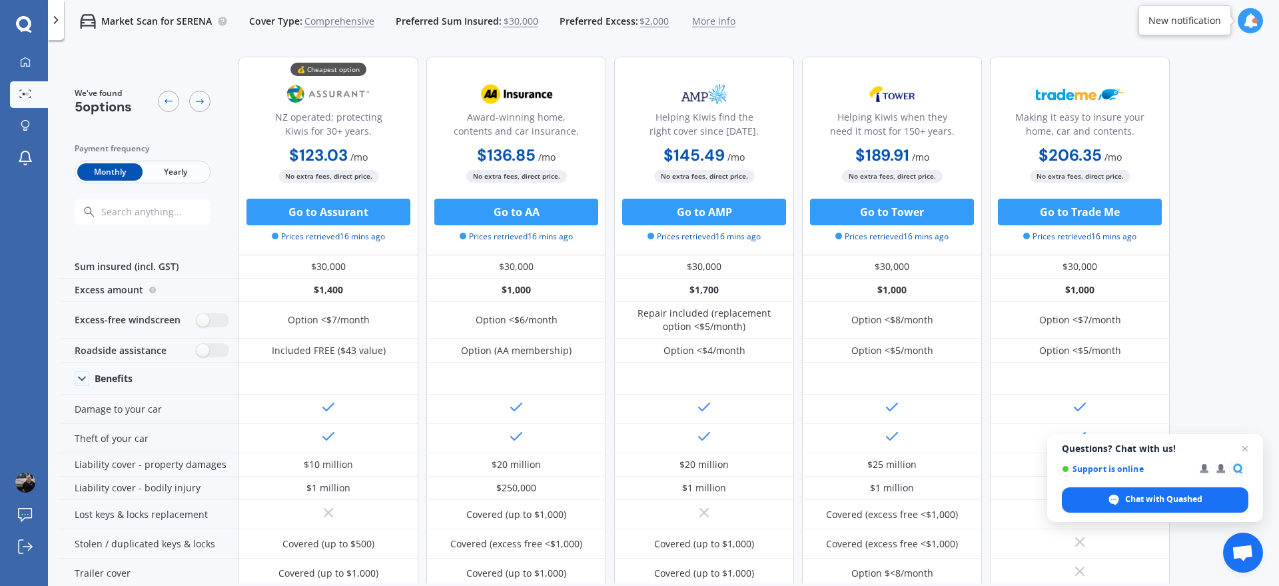
click at [189, 173] on span "Yearly" at bounding box center [175, 171] width 65 height 17
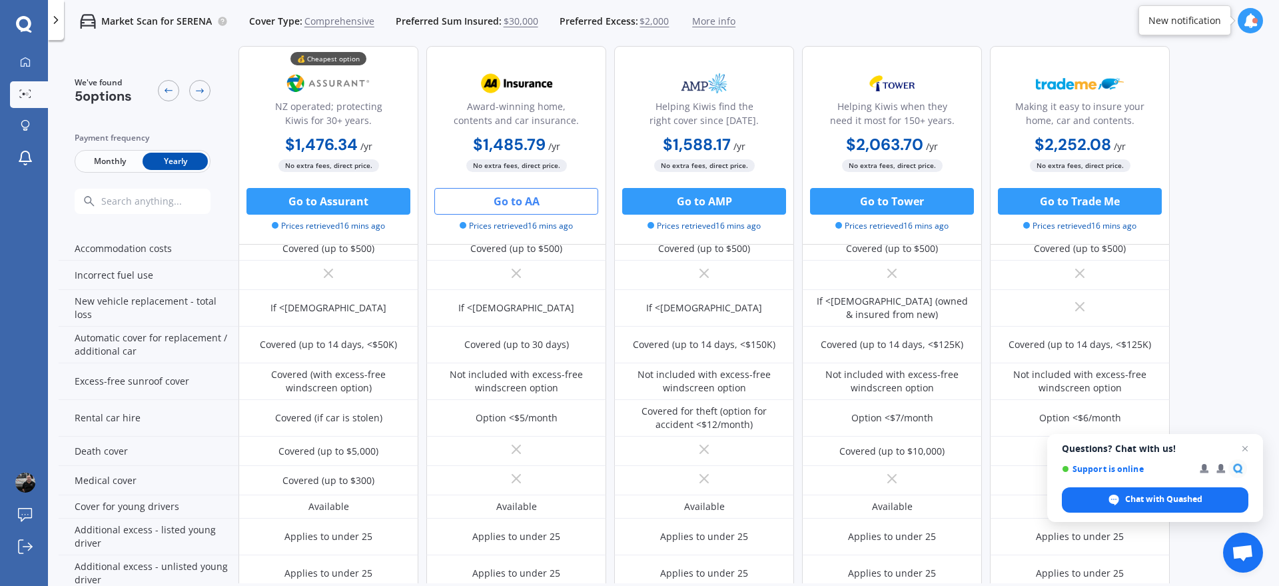
scroll to position [606, 0]
